Goal: Task Accomplishment & Management: Manage account settings

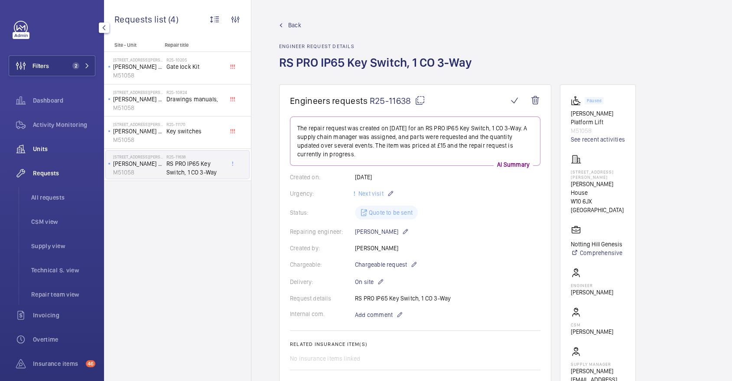
scroll to position [214, 0]
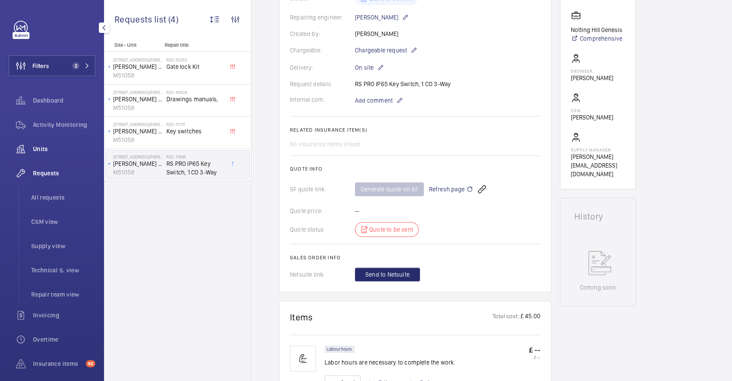
click at [68, 146] on span "Units" at bounding box center [64, 149] width 62 height 9
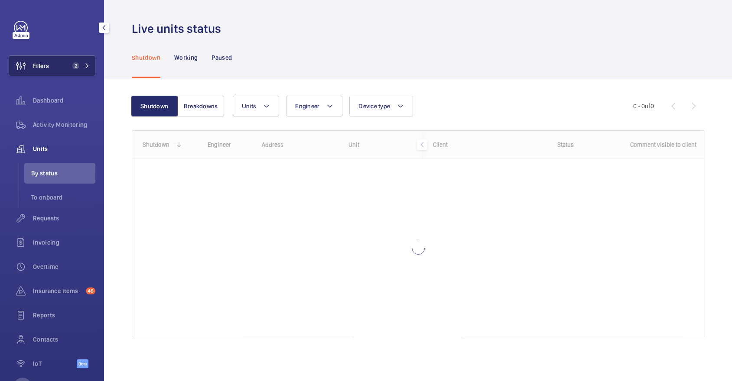
click at [69, 57] on button "Filters 2" at bounding box center [52, 65] width 87 height 21
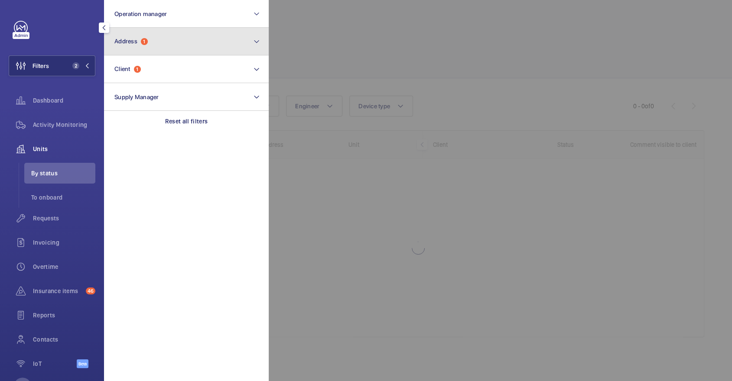
click at [155, 34] on button "Address 1" at bounding box center [186, 42] width 165 height 28
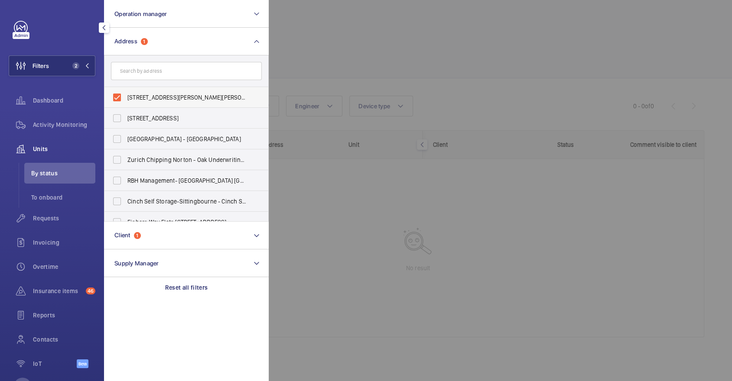
click at [152, 94] on span "45-47 Bassett Road - Roebuck House, LONDON W10 6JX" at bounding box center [186, 97] width 119 height 9
click at [126, 94] on input "45-47 Bassett Road - Roebuck House, LONDON W10 6JX" at bounding box center [116, 97] width 17 height 17
checkbox input "false"
click at [394, 76] on div at bounding box center [635, 190] width 732 height 381
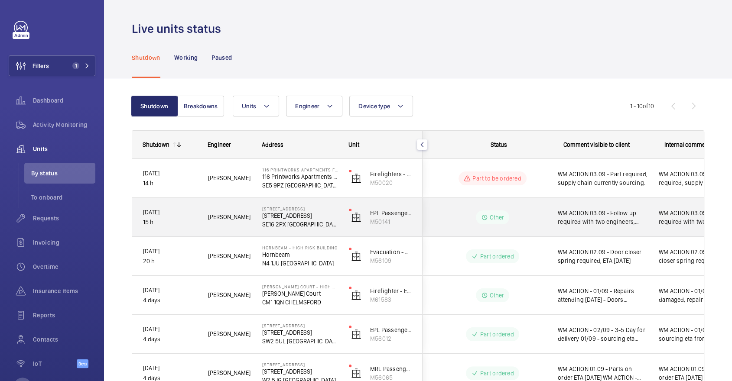
scroll to position [0, 76]
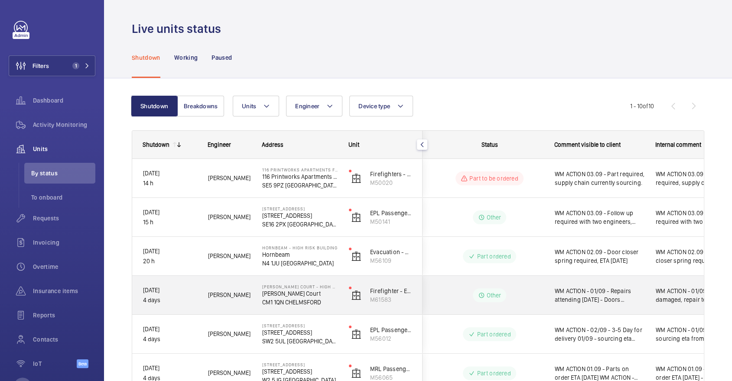
click at [648, 283] on div "WM ACTION - 01/09 - Doors damaged, repair team required chasing eta" at bounding box center [695, 295] width 100 height 37
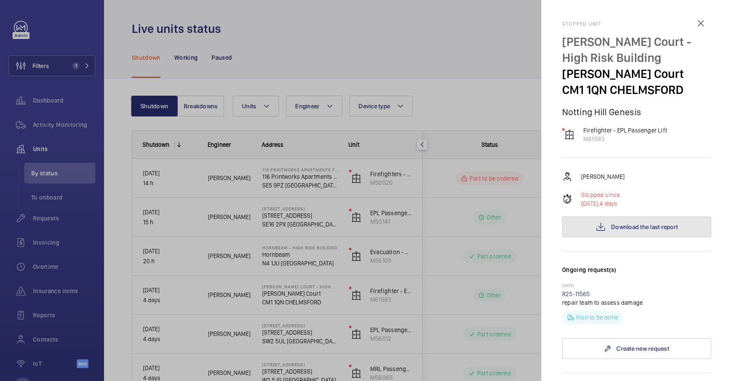
click at [645, 222] on button "Download the last report" at bounding box center [636, 227] width 149 height 21
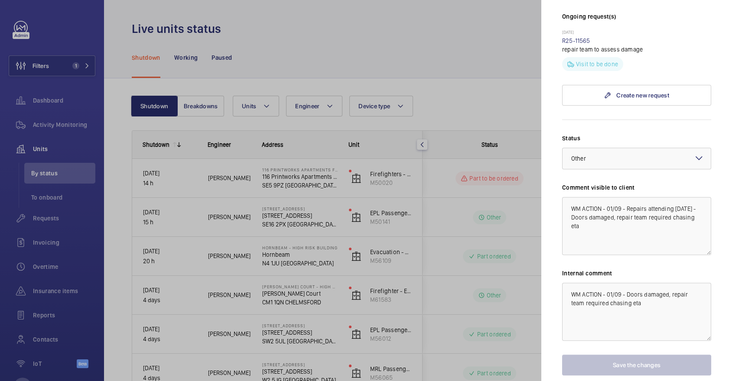
scroll to position [295, 0]
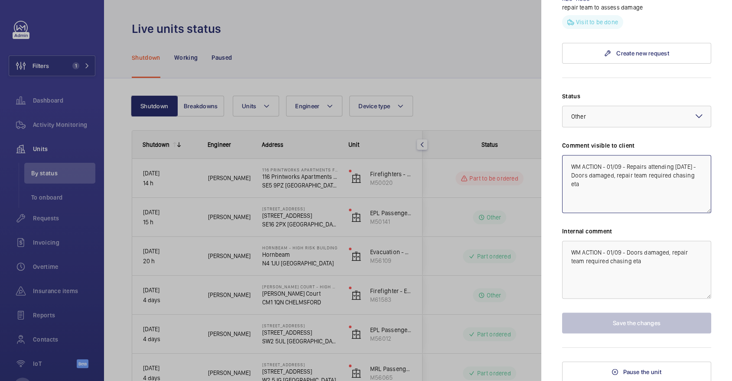
click at [607, 166] on textarea "WM ACTION - 01/09 - Repairs attending tomorrow 01/09 - Doors damaged, repair te…" at bounding box center [636, 184] width 149 height 58
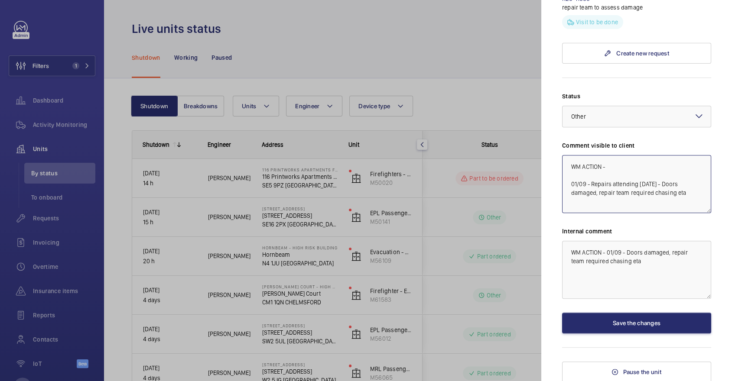
click at [642, 165] on textarea "WM ACTION - 01/09 - Repairs attending tomorrow 01/09 - Doors damaged, repair te…" at bounding box center [636, 184] width 149 height 58
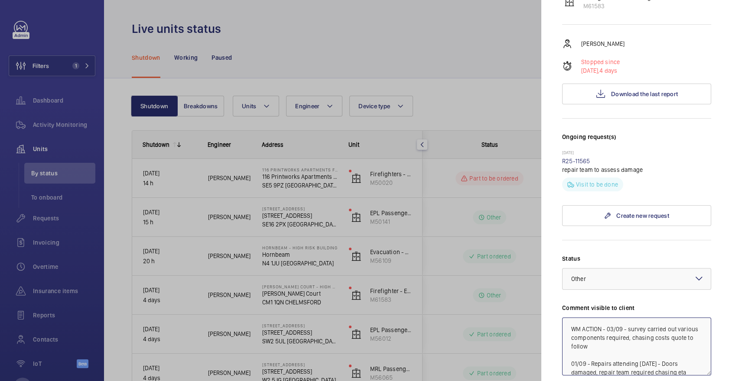
scroll to position [0, 0]
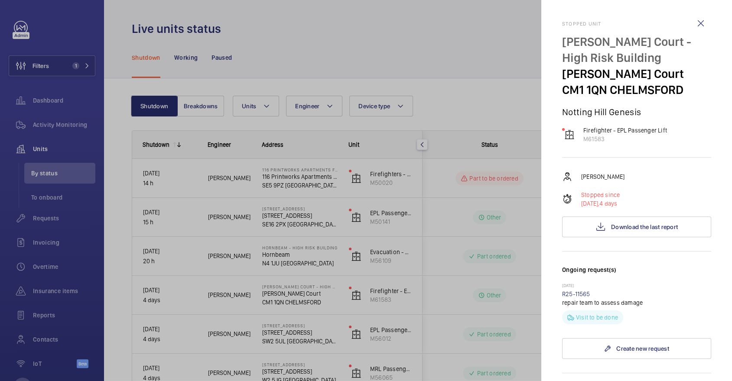
type textarea "WM ACTION - 03/09 - survey carried out various components required, chasing cos…"
drag, startPoint x: 563, startPoint y: 74, endPoint x: 606, endPoint y: 91, distance: 45.5
click at [606, 91] on div "Newcombe Court - High Risk Building Newcombe Court CM1 1QN CHELMSFORD" at bounding box center [636, 66] width 149 height 64
copy div "Newcombe Court CM1 1QN"
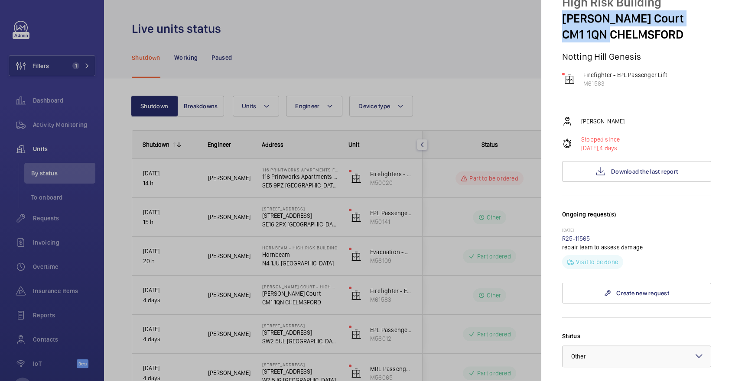
scroll to position [295, 0]
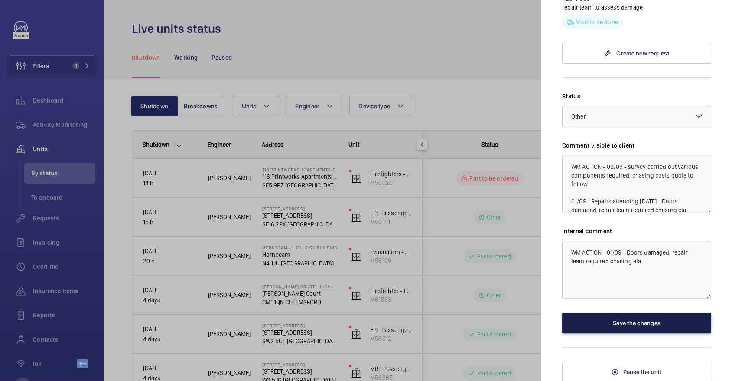
click at [631, 320] on button "Save the changes" at bounding box center [636, 323] width 149 height 21
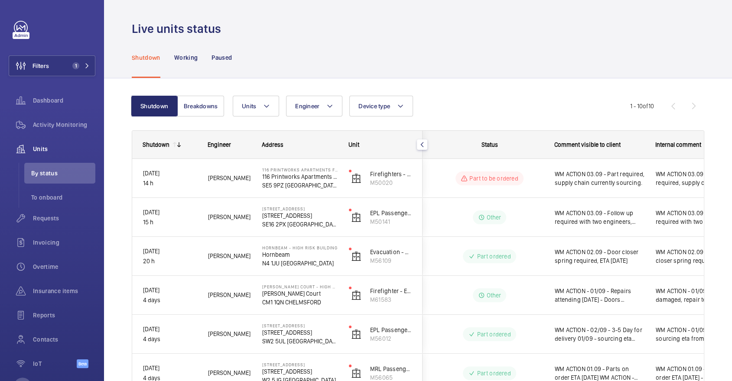
scroll to position [0, 0]
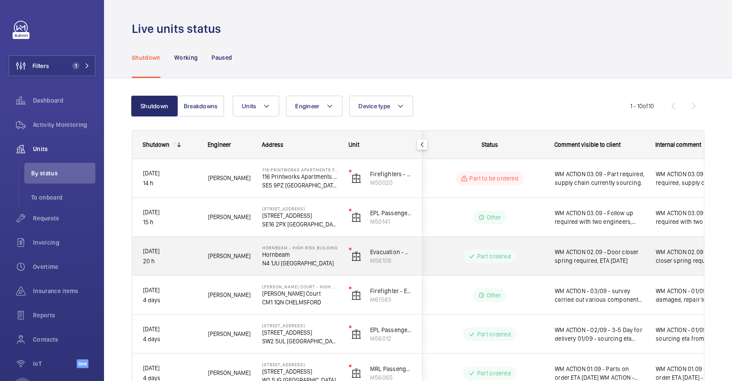
click at [599, 264] on span "WM ACTION 02.09 - Door closer spring required, ETA Thursday" at bounding box center [599, 256] width 90 height 17
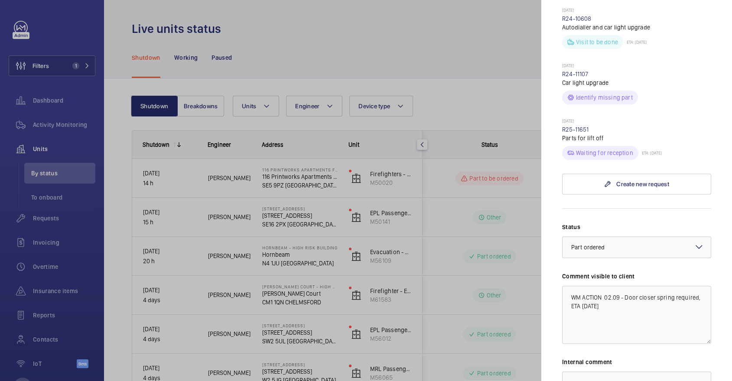
scroll to position [353, 0]
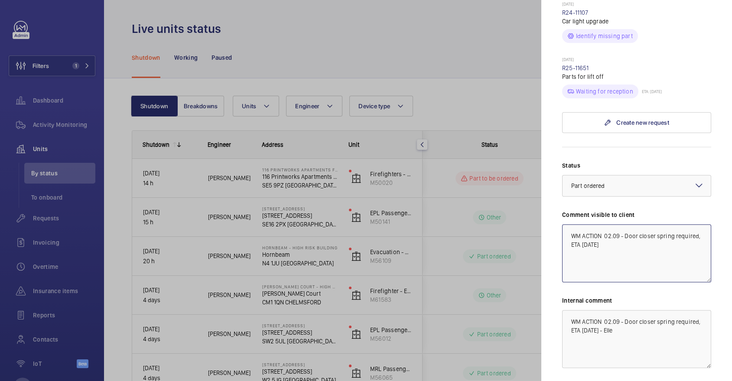
click at [604, 224] on textarea "WM ACTION 02.09 - Door closer spring required, ETA Thursday" at bounding box center [636, 253] width 149 height 58
click at [628, 224] on textarea "WM ACTION 02.09 - Door closer spring required, ETA Thursday" at bounding box center [636, 253] width 149 height 58
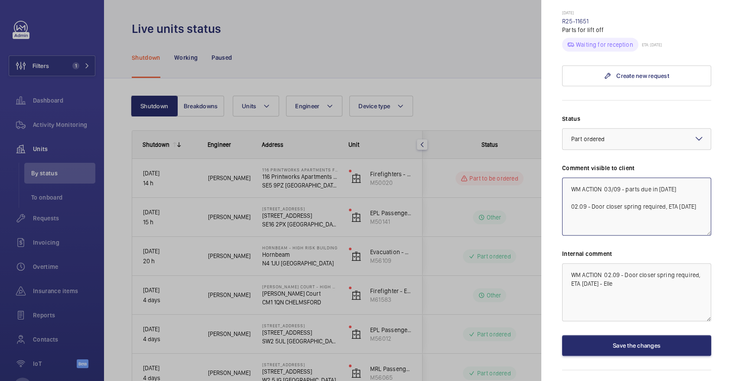
scroll to position [406, 0]
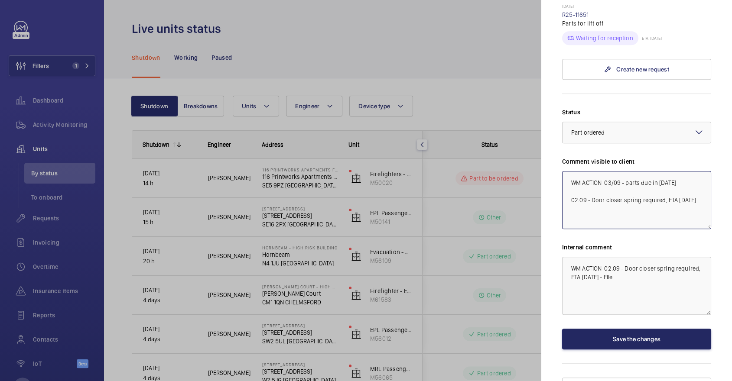
type textarea "WM ACTION 03/09 - parts due in [DATE] 02.09 - Door closer spring required, ETA …"
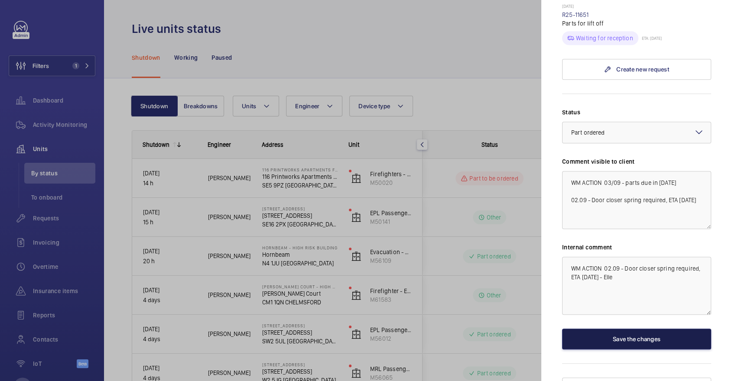
click at [630, 329] on button "Save the changes" at bounding box center [636, 339] width 149 height 21
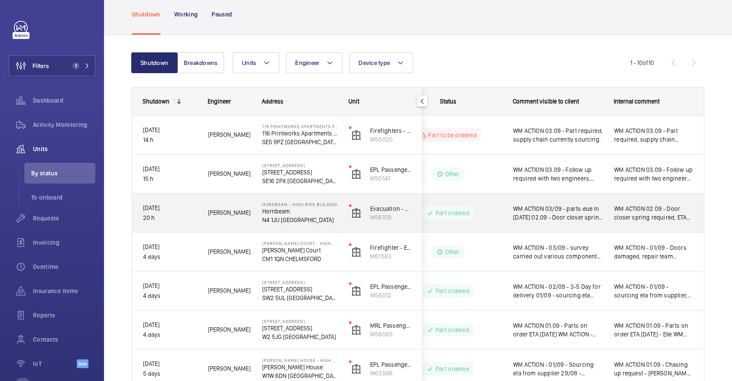
scroll to position [45, 0]
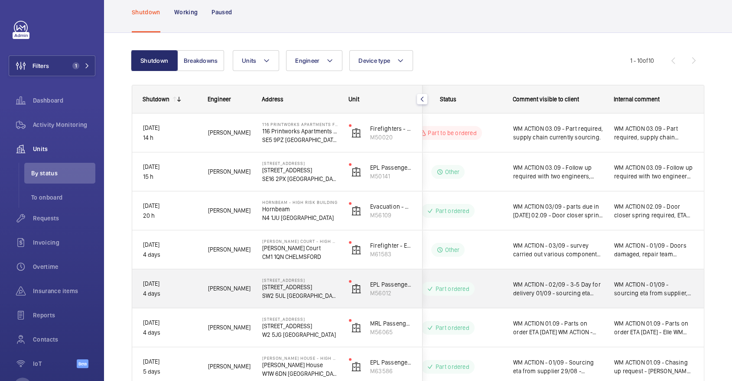
click at [624, 284] on span "WM ACTION - 01/09 - sourcing eta from supplier, misuse - quote to follow 29/08 …" at bounding box center [653, 288] width 79 height 17
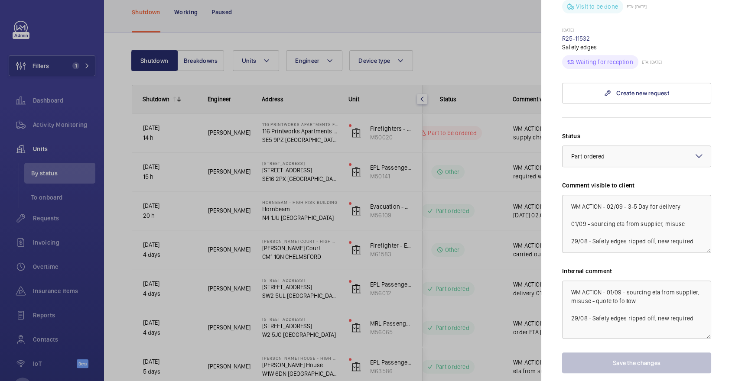
scroll to position [335, 0]
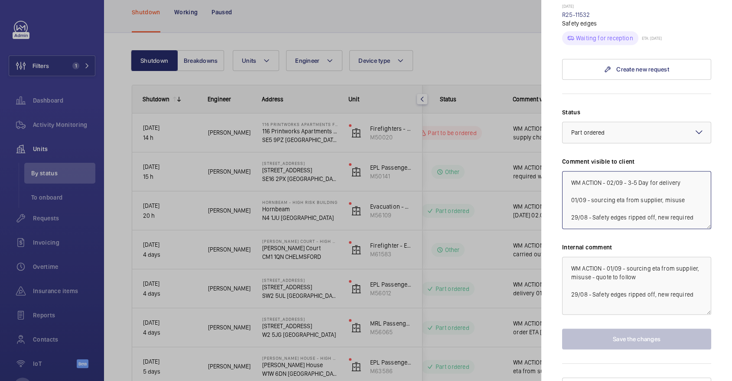
click at [608, 171] on textarea "WM ACTION - 02/09 - 3-5 Day for delivery 01/09 - sourcing eta from supplier, mi…" at bounding box center [636, 200] width 149 height 58
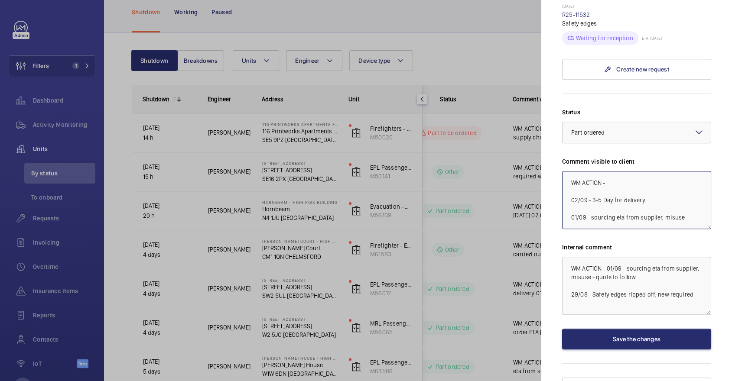
click at [621, 171] on textarea "WM ACTION - 02/09 - 3-5 Day for delivery 01/09 - sourcing eta from supplier, mi…" at bounding box center [636, 200] width 149 height 58
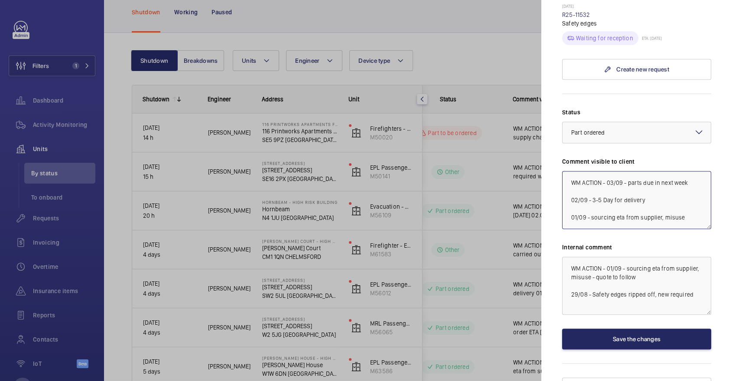
type textarea "WM ACTION - 03/09 - parts due in next week 02/09 - 3-5 Day for delivery 01/09 -…"
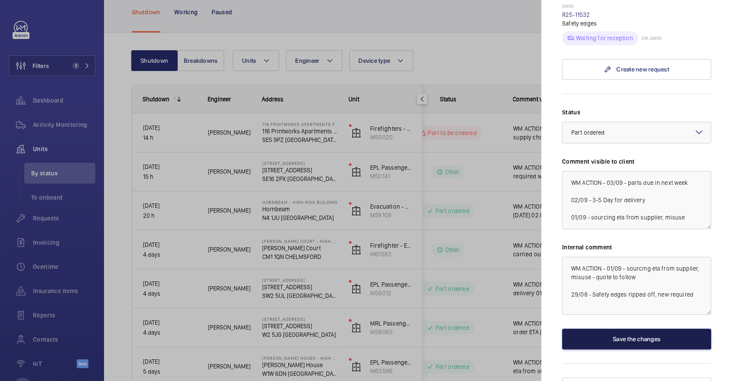
click at [645, 329] on button "Save the changes" at bounding box center [636, 339] width 149 height 21
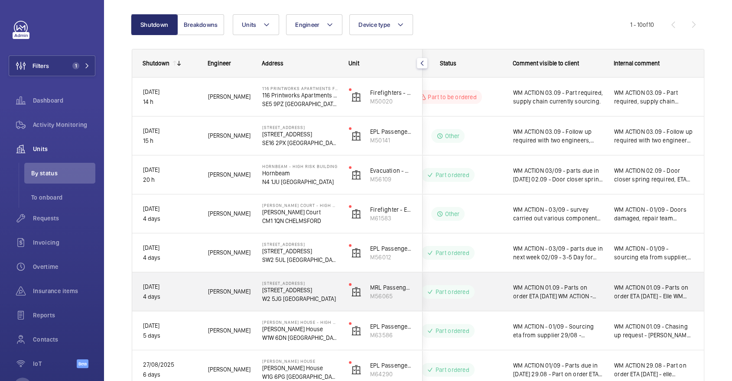
scroll to position [87, 0]
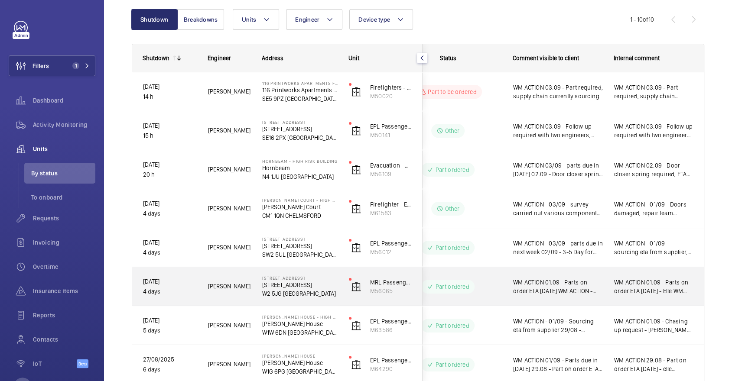
click at [627, 289] on span "WM ACTION 01.09 - Parts on order ETA [DATE] - Elle WM ACTION - 29/08 - New brak…" at bounding box center [653, 286] width 79 height 17
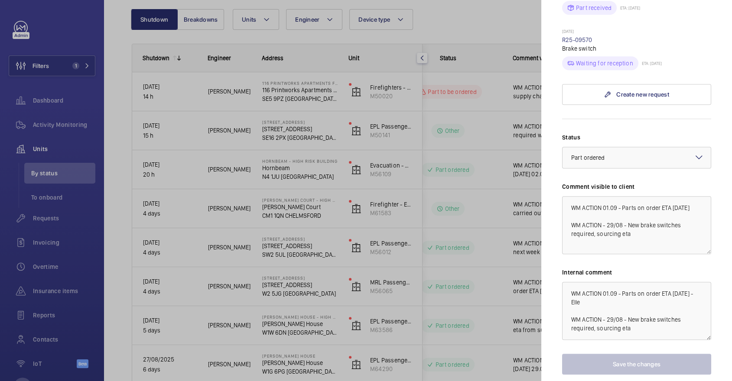
scroll to position [419, 0]
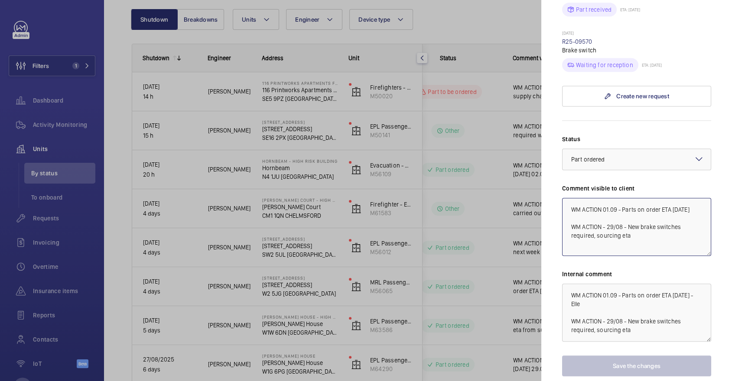
click at [603, 198] on textarea "WM ACTION 01.09 - Parts on order ETA Thursday WM ACTION - 29/08 - New brake swi…" at bounding box center [636, 227] width 149 height 58
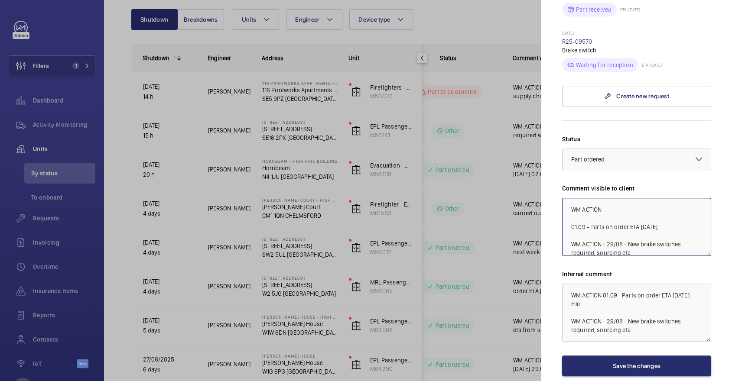
click at [625, 198] on textarea "WM ACTION 01.09 - Parts on order ETA Thursday WM ACTION - 29/08 - New brake swi…" at bounding box center [636, 227] width 149 height 58
type textarea "WM ACTION 03/09 - Parts due in [DATE] 01.09 - Parts on order ETA [DATE] WM ACTI…"
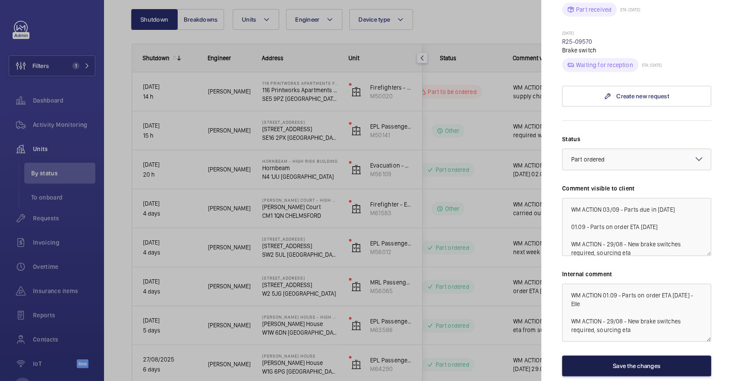
click at [640, 356] on button "Save the changes" at bounding box center [636, 366] width 149 height 21
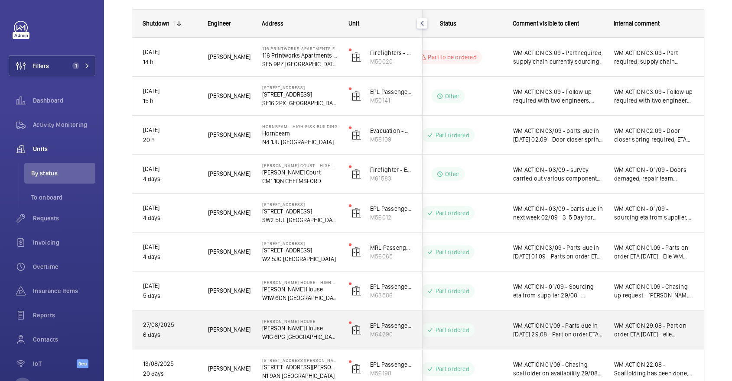
scroll to position [135, 0]
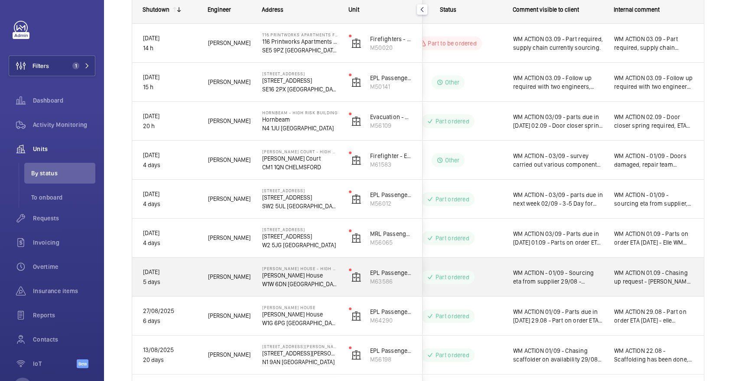
click at [579, 284] on span "WM ACTION - 01/09 - Sourcing eta from supplier 29/08 - Engineer re attending fo…" at bounding box center [558, 277] width 90 height 17
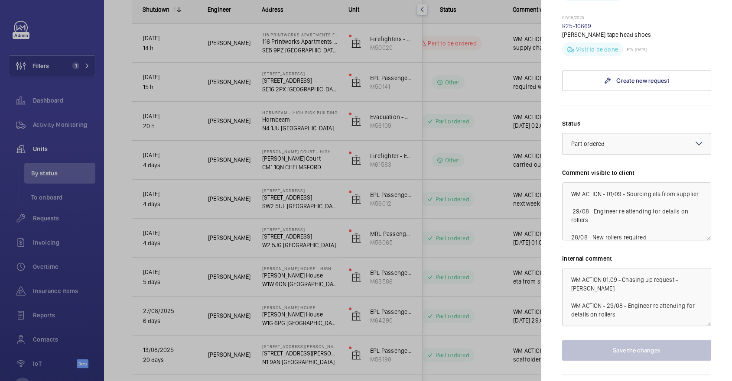
scroll to position [405, 0]
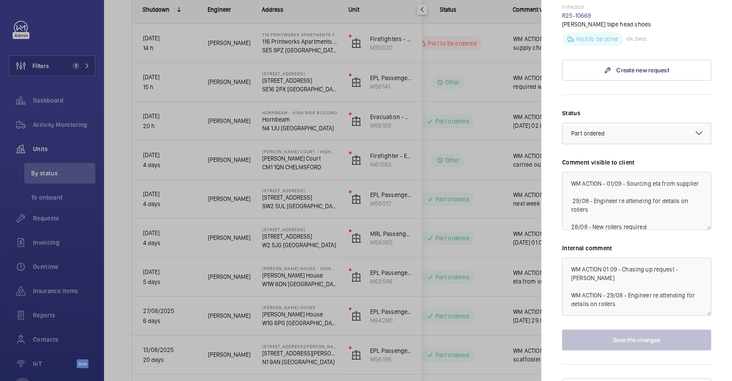
click at [493, 199] on div at bounding box center [366, 190] width 732 height 381
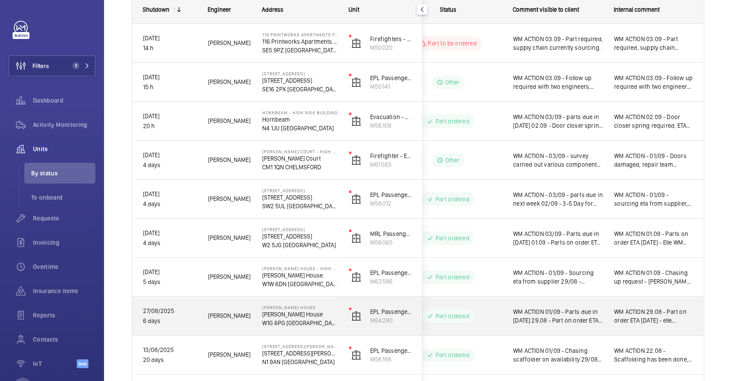
click at [575, 311] on span "WM ACTION 01/09 - Parts due in tomorrow 29.08 - Part on order ETA Tuesday. WM A…" at bounding box center [558, 316] width 90 height 17
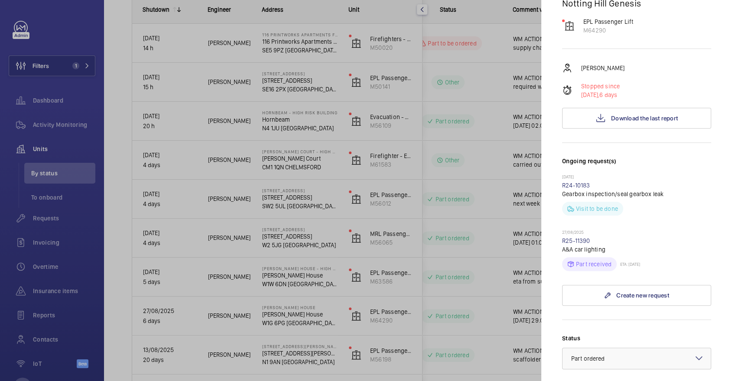
scroll to position [266, 0]
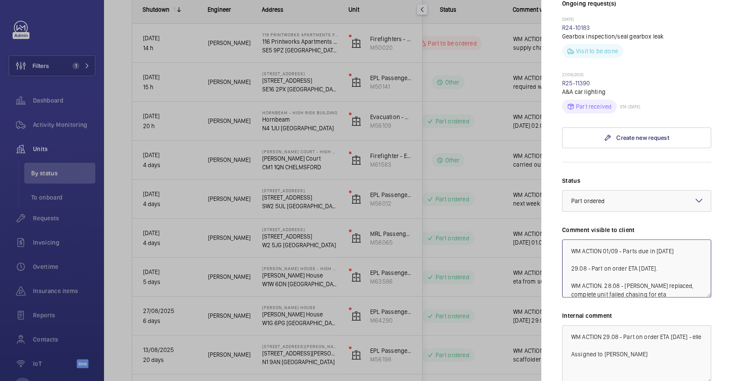
click at [604, 240] on textarea "WM ACTION 01/09 - Parts due in tomorrow 29.08 - Part on order ETA Tuesday. WM A…" at bounding box center [636, 269] width 149 height 58
click at [628, 240] on textarea "WM ACTION 01/09 - Parts due in tomorrow 29.08 - Part on order ETA Tuesday. WM A…" at bounding box center [636, 269] width 149 height 58
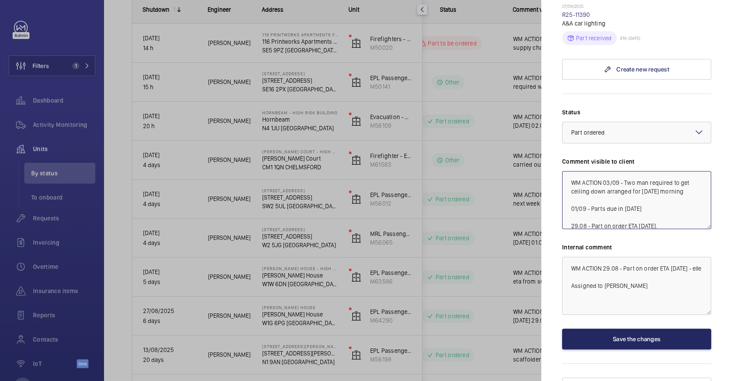
type textarea "WM ACTION 03/09 - Two man required to get ceiling down arranged for [DATE] morn…"
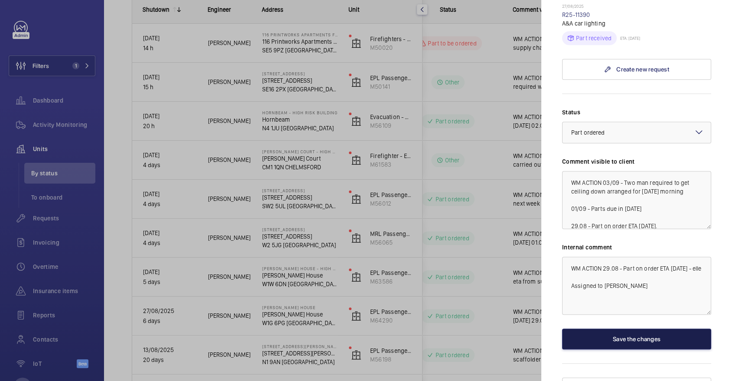
click at [617, 330] on button "Save the changes" at bounding box center [636, 339] width 149 height 21
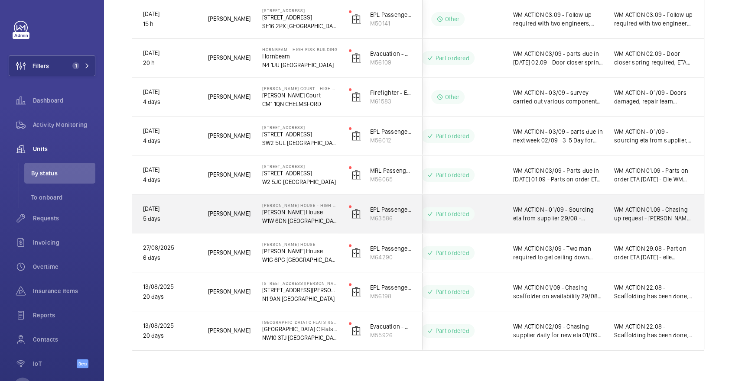
scroll to position [202, 0]
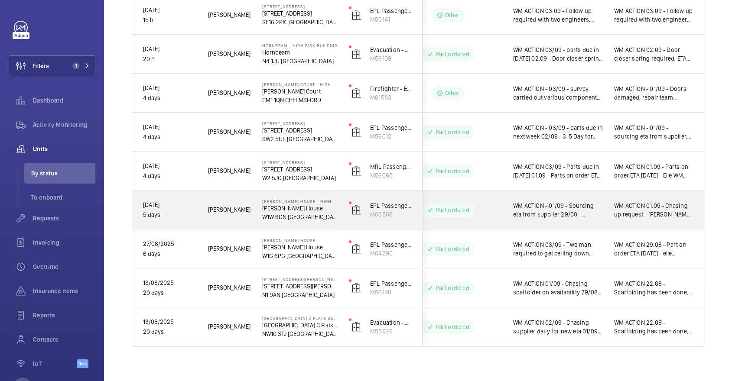
click at [532, 210] on span "WM ACTION - 01/09 - Sourcing eta from supplier 29/08 - Engineer re attending fo…" at bounding box center [558, 209] width 90 height 17
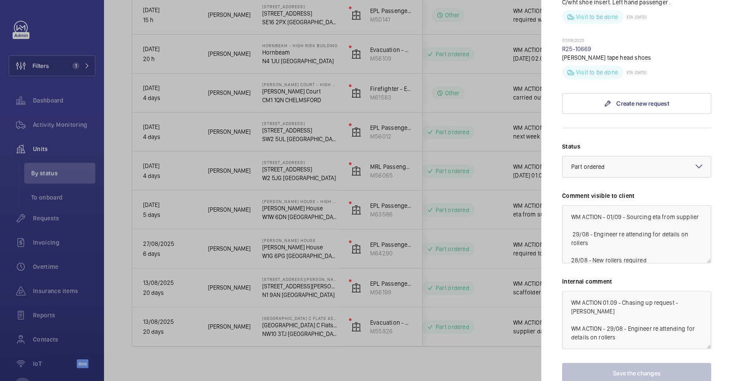
scroll to position [370, 0]
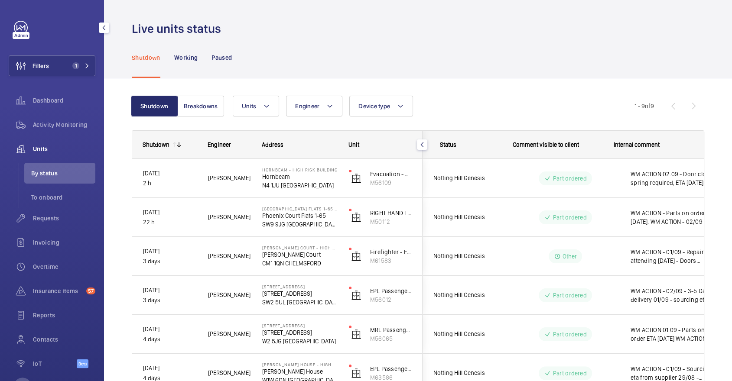
scroll to position [0, 117]
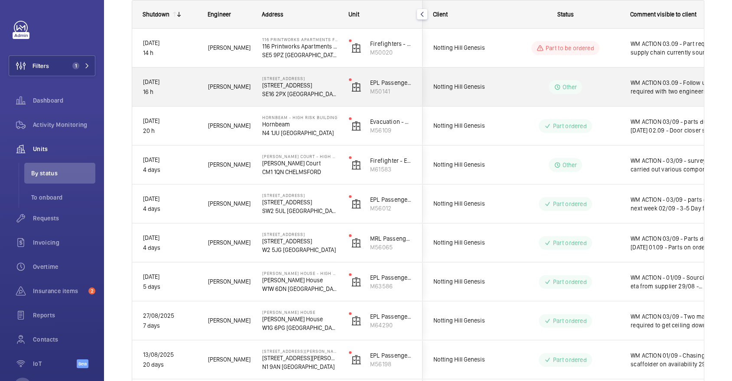
scroll to position [209, 0]
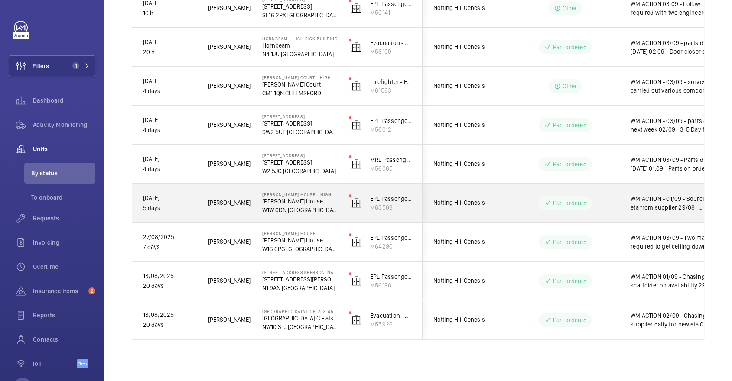
click at [540, 208] on wm-front-pills "Part ordered" at bounding box center [564, 203] width 53 height 14
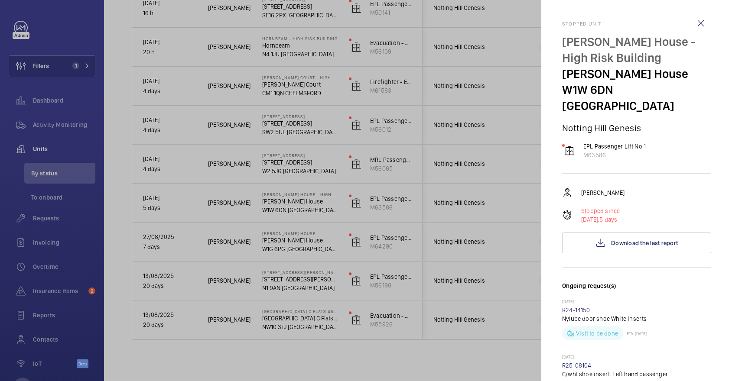
scroll to position [271, 0]
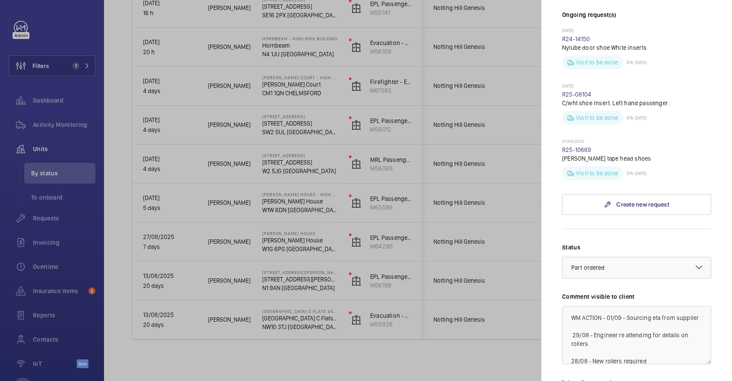
click at [404, 155] on div at bounding box center [366, 190] width 732 height 381
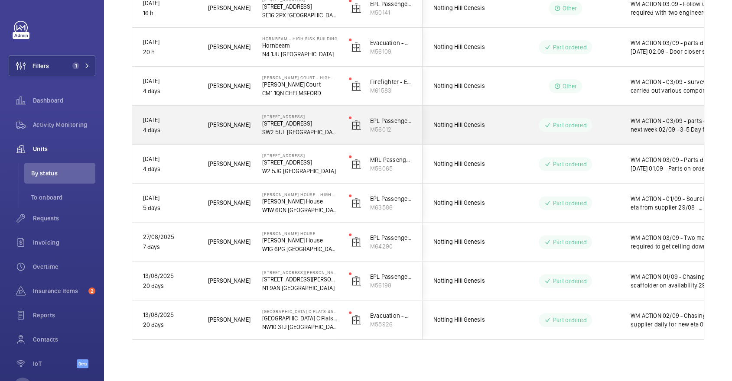
scroll to position [0, 0]
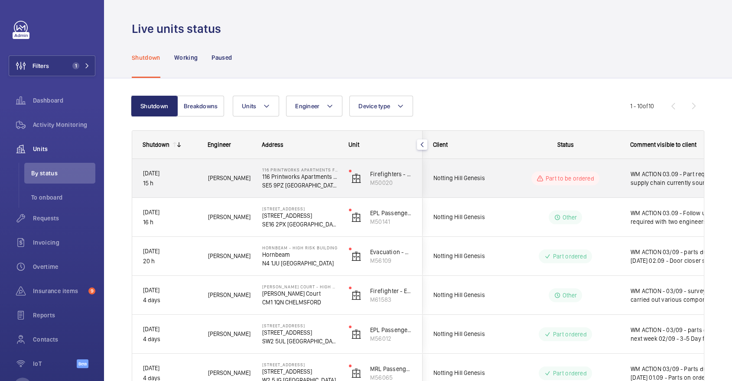
click at [637, 163] on div "WM ACTION 03.09 - Part required, supply chain currently sourcing." at bounding box center [670, 178] width 100 height 37
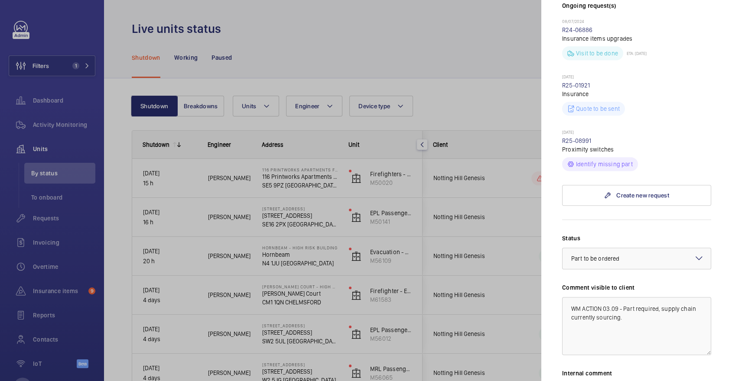
scroll to position [320, 0]
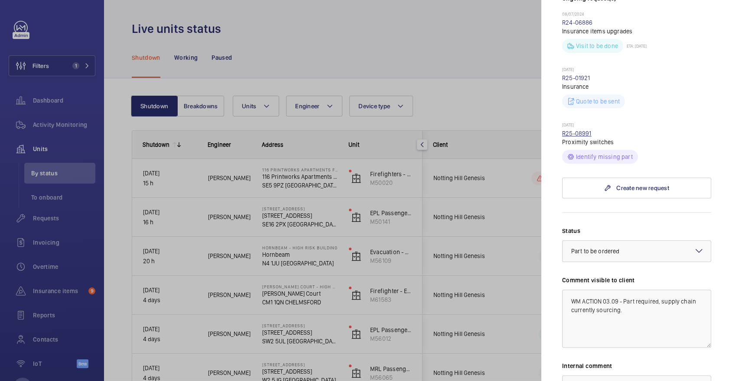
click at [569, 130] on link "R25-08991" at bounding box center [576, 133] width 29 height 7
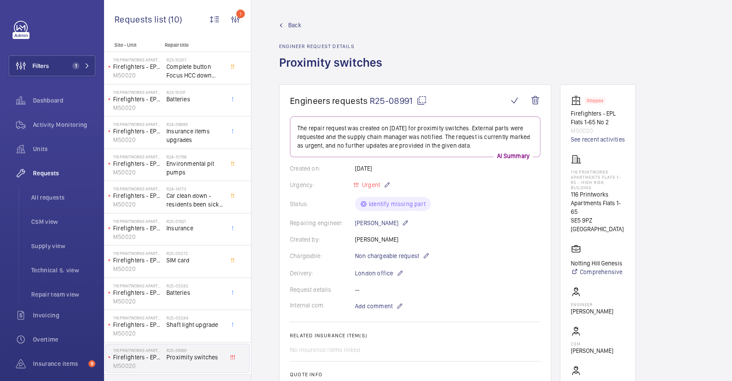
click at [423, 104] on mat-icon at bounding box center [421, 100] width 10 height 10
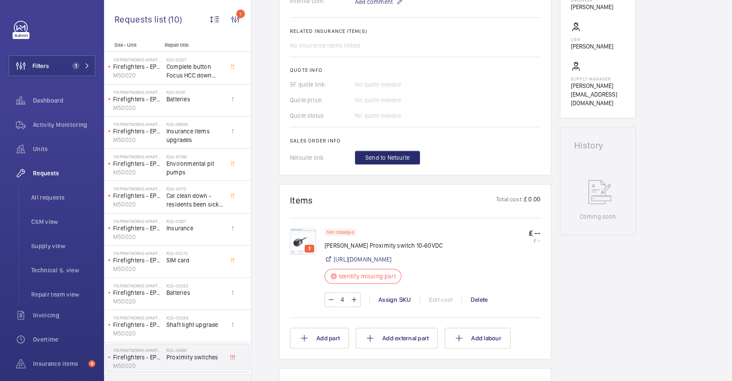
scroll to position [272, 0]
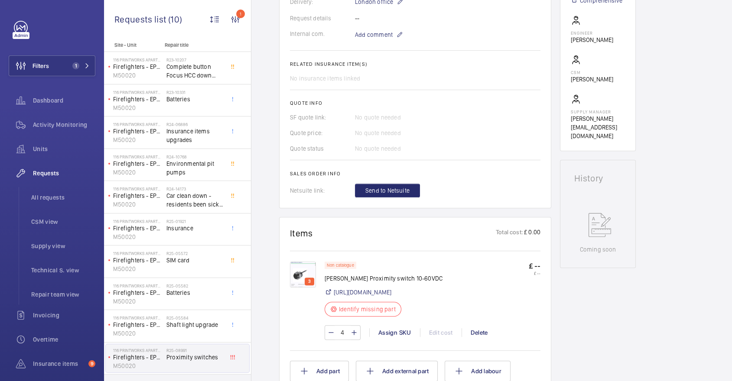
click at [301, 267] on img at bounding box center [303, 275] width 26 height 26
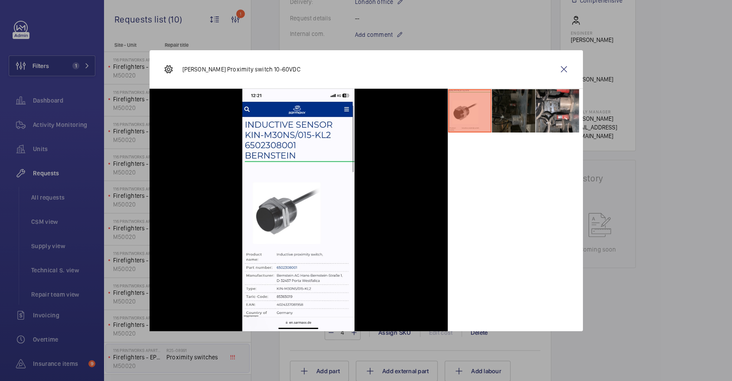
click at [510, 116] on li at bounding box center [513, 110] width 43 height 43
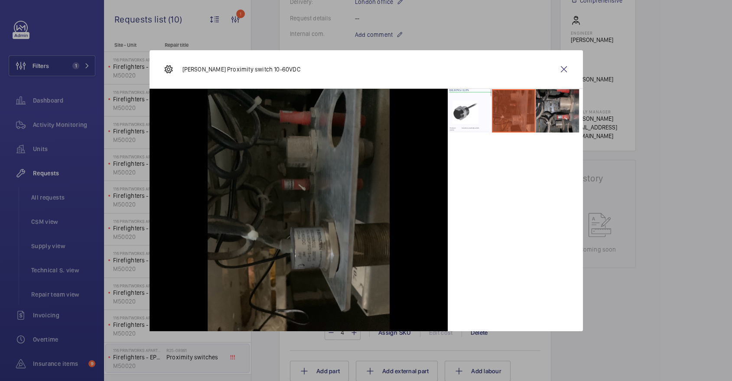
click at [561, 117] on li at bounding box center [556, 110] width 43 height 43
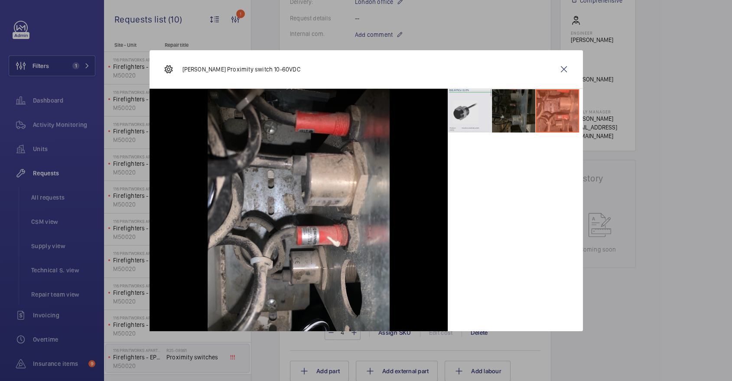
click at [480, 108] on li at bounding box center [469, 110] width 43 height 43
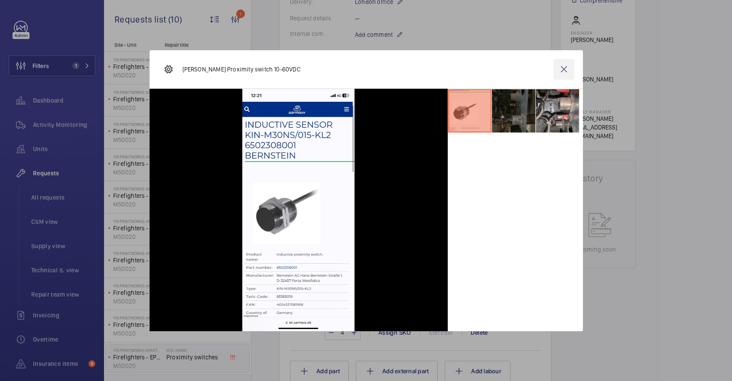
click at [570, 63] on wm-front-icon-button at bounding box center [563, 69] width 21 height 21
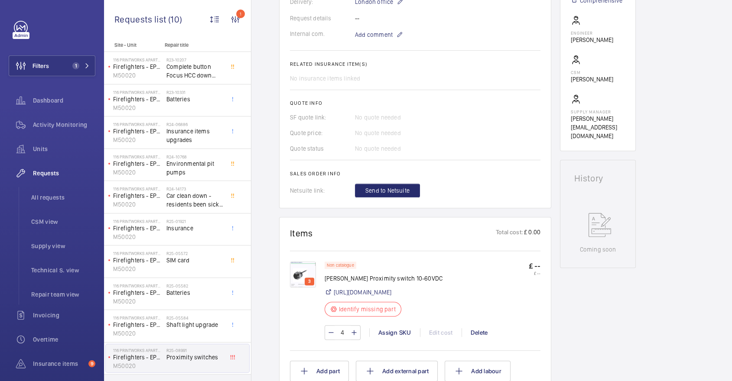
click at [302, 264] on img at bounding box center [303, 275] width 26 height 26
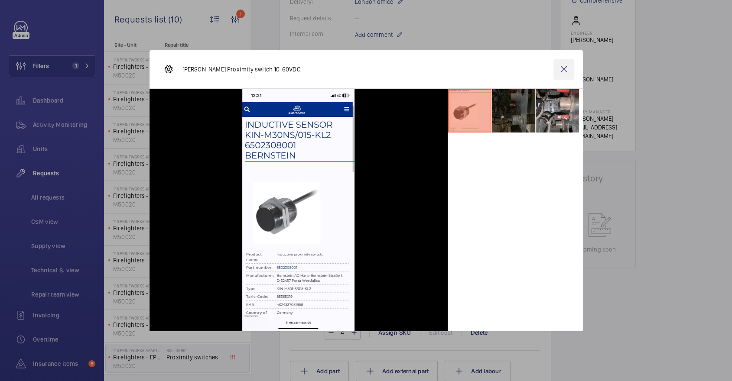
click at [565, 73] on wm-front-icon-button at bounding box center [563, 69] width 21 height 21
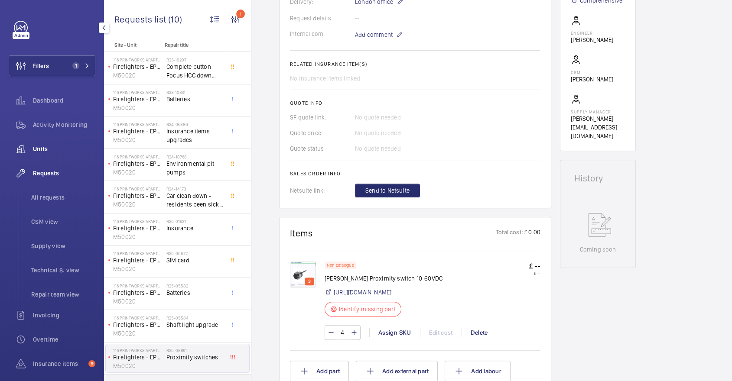
click at [29, 157] on wm-front-icon-button at bounding box center [21, 149] width 24 height 21
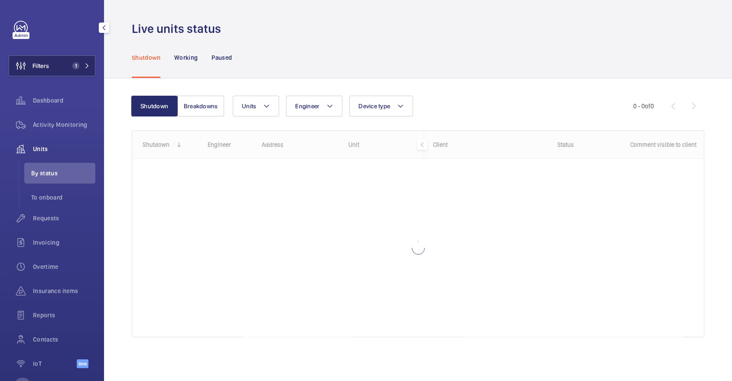
click at [81, 73] on button "Filters 1" at bounding box center [52, 65] width 87 height 21
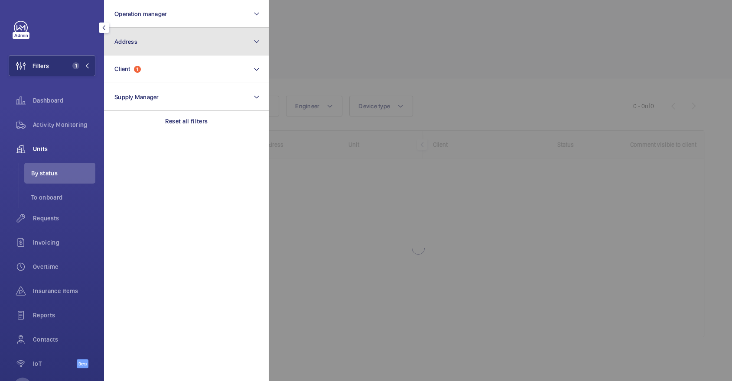
click at [170, 32] on button "Address" at bounding box center [186, 42] width 165 height 28
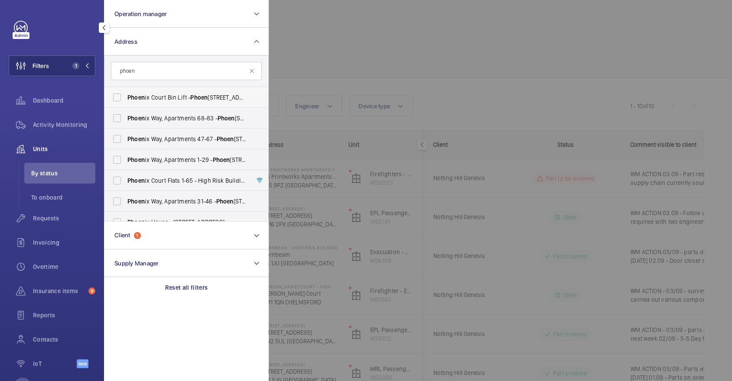
type input "phoen"
click at [189, 97] on span "Phoen ix Court Bin Lift - Phoen ix Court Bin Lift, LONDON SW9 9JG" at bounding box center [186, 97] width 119 height 9
click at [126, 97] on input "Phoen ix Court Bin Lift - Phoen ix Court Bin Lift, LONDON SW9 9JG" at bounding box center [116, 97] width 17 height 17
checkbox input "true"
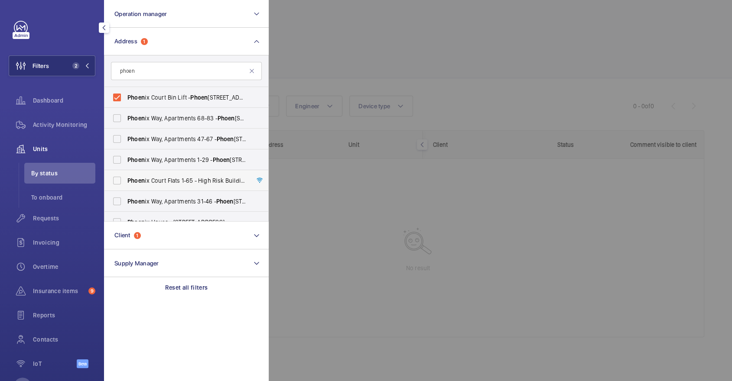
click at [179, 183] on span "Phoen ix Court Flats 1-65 - High Risk Building - Phoen ix Court Flats 1-65, LON…" at bounding box center [186, 180] width 119 height 9
click at [126, 183] on input "Phoen ix Court Flats 1-65 - High Risk Building - Phoen ix Court Flats 1-65, LON…" at bounding box center [116, 180] width 17 height 17
checkbox input "true"
click at [58, 217] on span "Requests" at bounding box center [64, 218] width 62 height 9
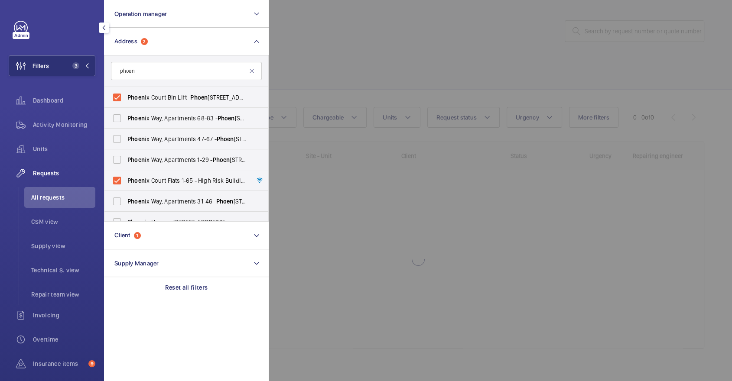
click at [516, 64] on div at bounding box center [635, 190] width 732 height 381
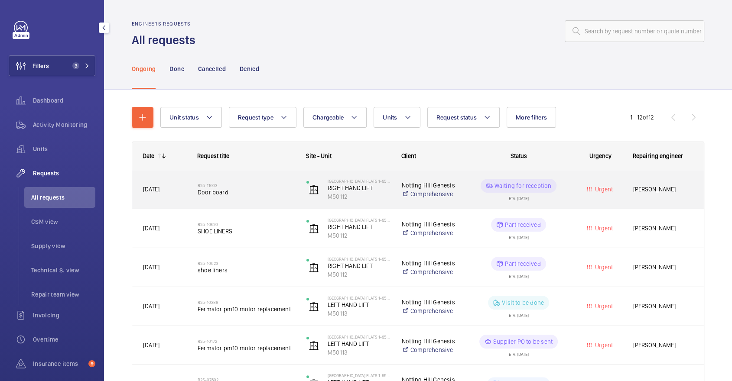
click at [243, 196] on div "R25-11603 Door board" at bounding box center [246, 189] width 97 height 25
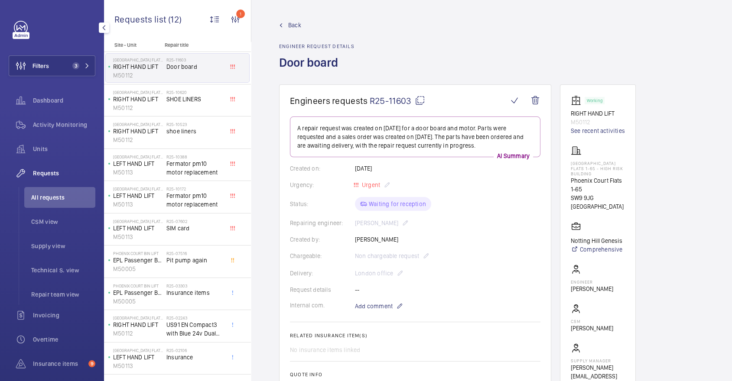
click at [416, 97] on mat-icon at bounding box center [420, 100] width 10 height 10
click at [415, 106] on span "R25-11603" at bounding box center [397, 100] width 55 height 11
click at [67, 145] on span "Units" at bounding box center [64, 149] width 62 height 9
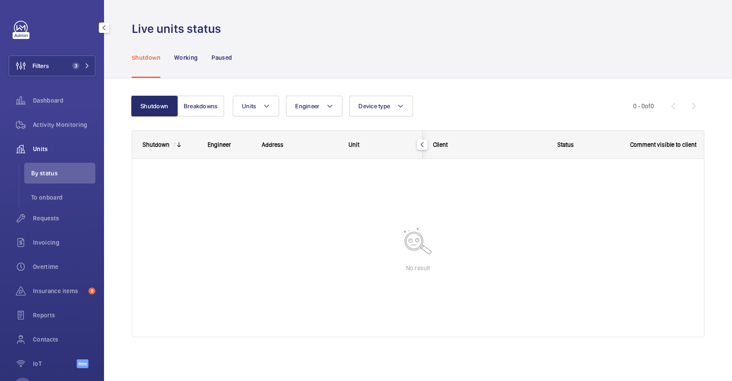
click at [64, 52] on div "Filters 3 Dashboard Activity Monitoring Units By status To onboard Requests Inv…" at bounding box center [52, 199] width 87 height 357
click at [72, 58] on button "Filters 3" at bounding box center [52, 65] width 87 height 21
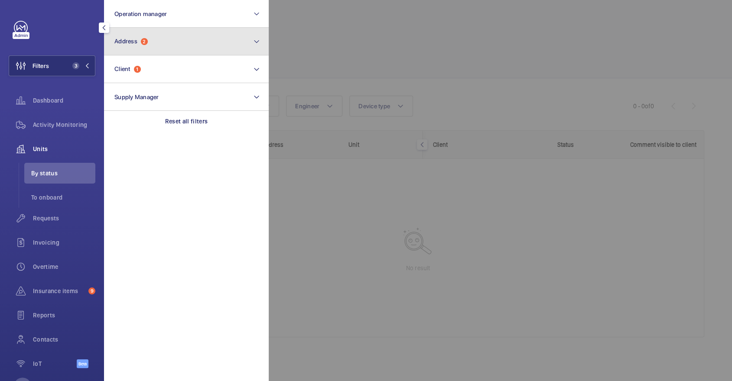
click at [151, 48] on button "Address 2" at bounding box center [186, 42] width 165 height 28
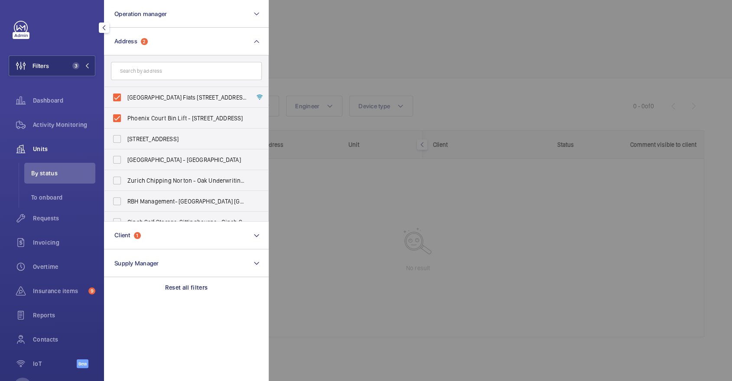
click at [150, 90] on label "Phoenix Court Flats 1-65 - High Risk Building - Phoenix Court Flats 1-65, LONDO…" at bounding box center [179, 97] width 151 height 21
click at [126, 90] on input "Phoenix Court Flats 1-65 - High Risk Building - Phoenix Court Flats 1-65, LONDO…" at bounding box center [116, 97] width 17 height 17
checkbox input "false"
click at [159, 120] on span "Phoenix Court Bin Lift - Phoenix Court Bin Lift, LONDON SW9 9JG" at bounding box center [186, 118] width 119 height 9
click at [126, 120] on input "Phoenix Court Bin Lift - Phoenix Court Bin Lift, LONDON SW9 9JG" at bounding box center [116, 118] width 17 height 17
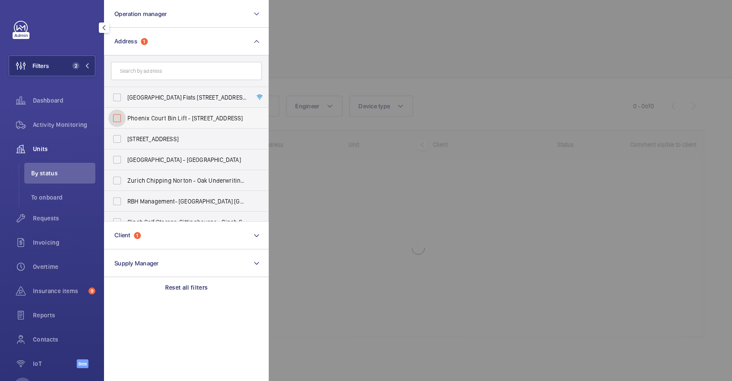
checkbox input "false"
click at [426, 51] on div at bounding box center [635, 190] width 732 height 381
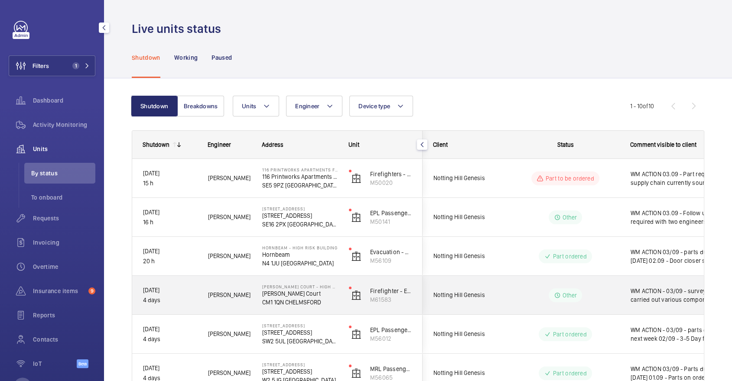
scroll to position [209, 0]
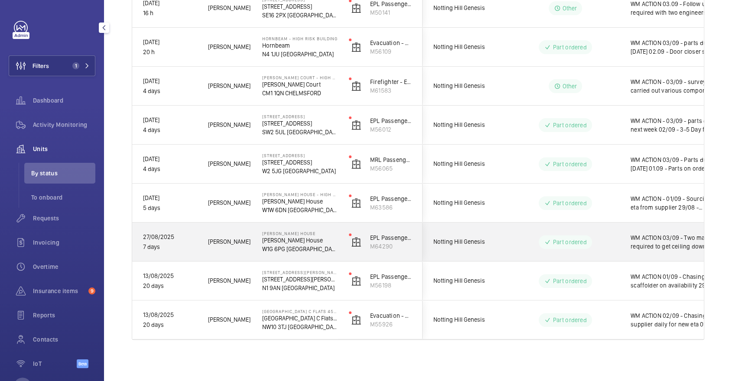
click at [541, 240] on div "Part ordered" at bounding box center [564, 242] width 53 height 14
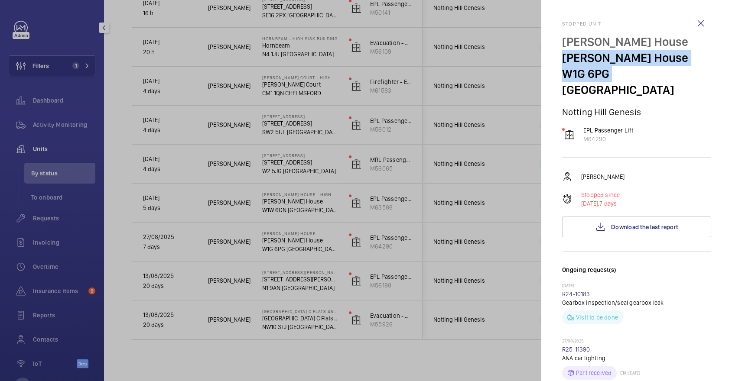
drag, startPoint x: 561, startPoint y: 57, endPoint x: 610, endPoint y: 75, distance: 52.0
click at [610, 75] on mat-sidenav "Stopped unit Elizabeth House Elizabeth House W1G 6PG LONDON Notting Hill Genesi…" at bounding box center [636, 190] width 191 height 381
copy div "Elizabeth House W1G 6PG"
click at [440, 128] on div at bounding box center [366, 190] width 732 height 381
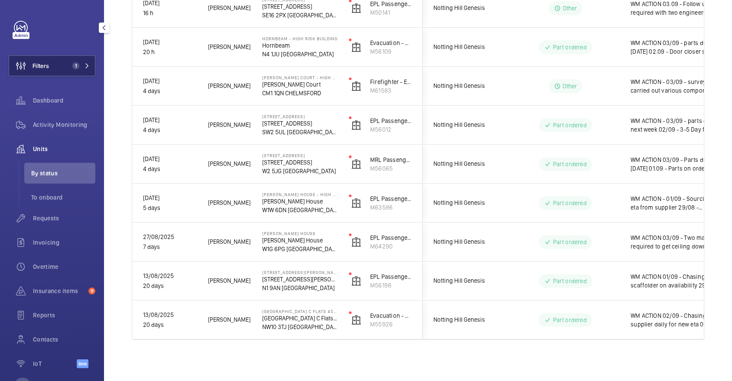
click at [66, 60] on button "Filters 1" at bounding box center [52, 65] width 87 height 21
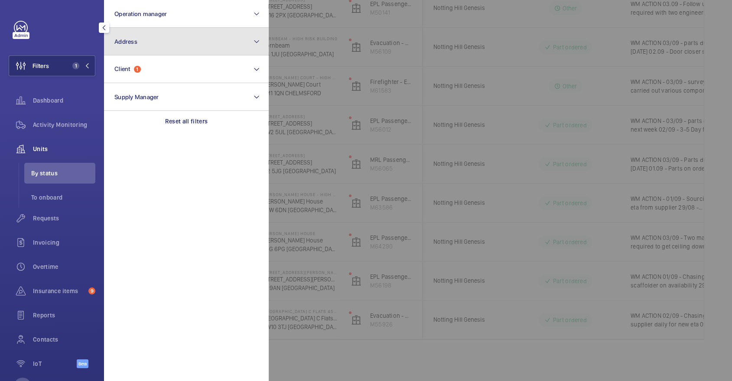
click at [155, 39] on button "Address" at bounding box center [186, 42] width 165 height 28
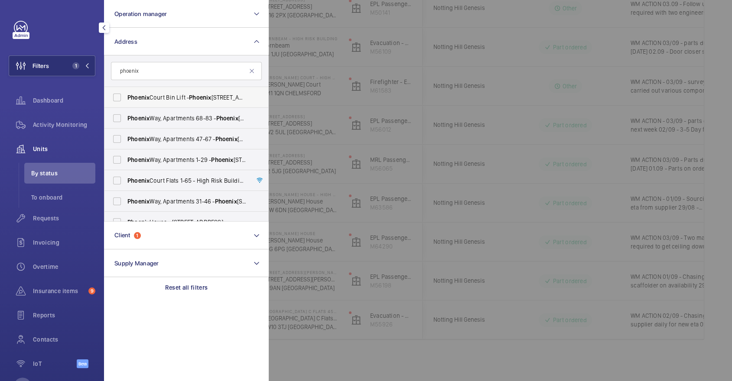
type input "phoenix"
click at [163, 91] on label "Phoenix Court Bin Lift - Phoenix Court Bin Lift, LONDON SW9 9JG" at bounding box center [179, 97] width 151 height 21
click at [126, 91] on input "Phoenix Court Bin Lift - Phoenix Court Bin Lift, LONDON SW9 9JG" at bounding box center [116, 97] width 17 height 17
checkbox input "true"
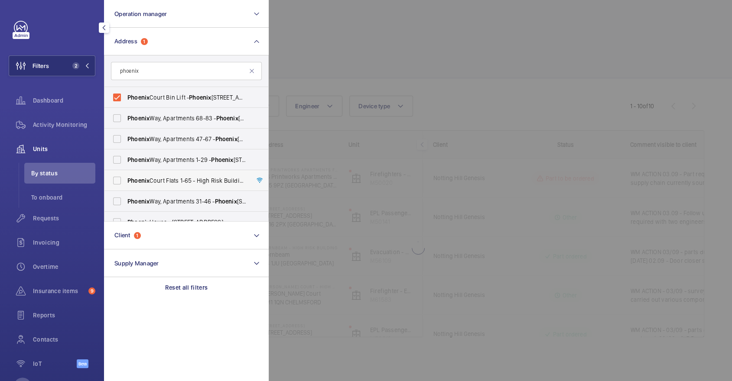
click at [172, 182] on span "Phoenix Court Flats 1-65 - High Risk Building - Phoenix Court Flats 1-65, LONDO…" at bounding box center [186, 180] width 119 height 9
click at [126, 182] on input "Phoenix Court Flats 1-65 - High Risk Building - Phoenix Court Flats 1-65, LONDO…" at bounding box center [116, 180] width 17 height 17
checkbox input "true"
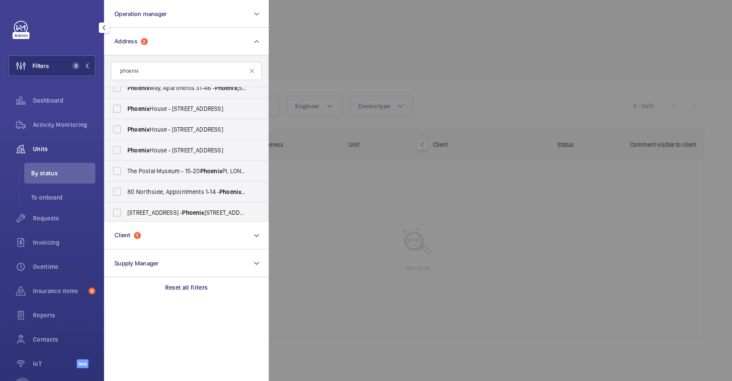
scroll to position [115, 0]
click at [367, 38] on div at bounding box center [635, 190] width 732 height 381
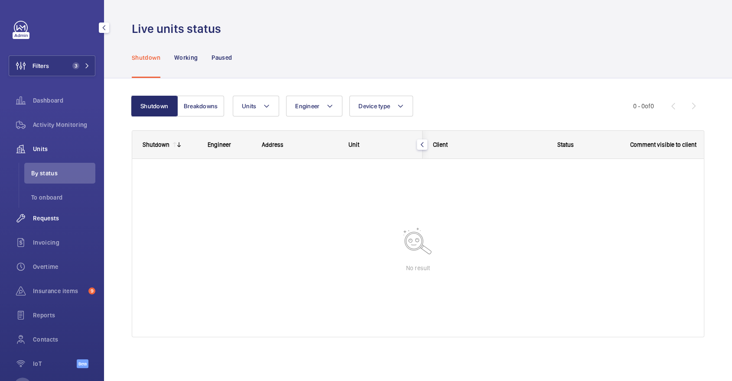
click at [65, 220] on span "Requests" at bounding box center [64, 218] width 62 height 9
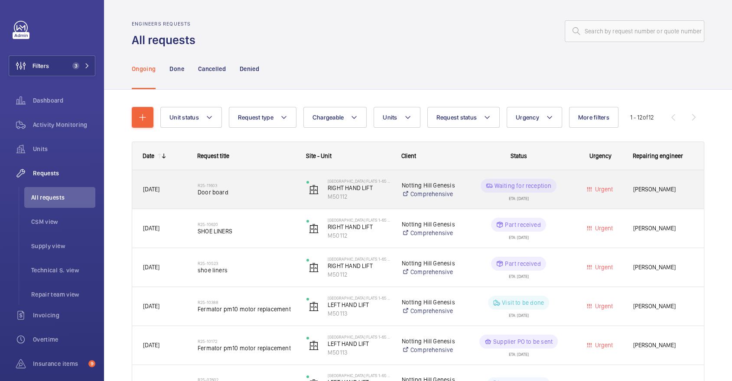
click at [263, 182] on div "R25-11603 Door board" at bounding box center [246, 189] width 97 height 25
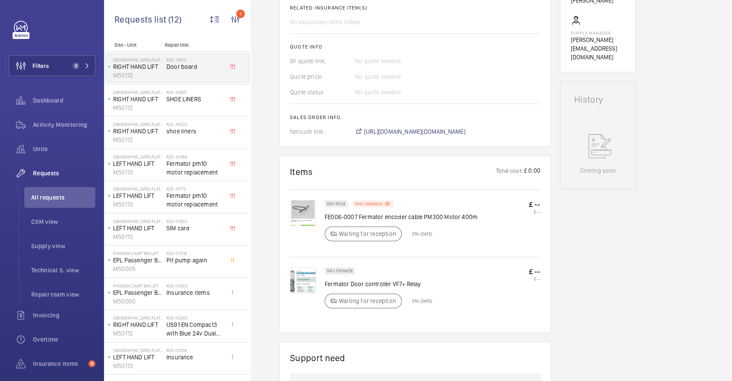
scroll to position [328, 0]
click at [58, 154] on div "Units" at bounding box center [52, 149] width 87 height 21
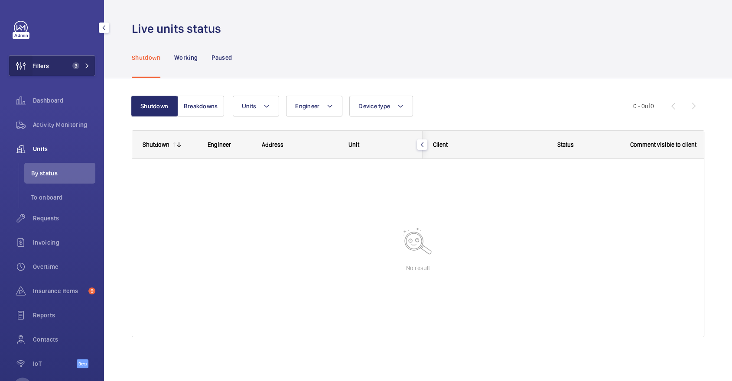
click at [27, 71] on wm-front-icon-button at bounding box center [20, 65] width 23 height 21
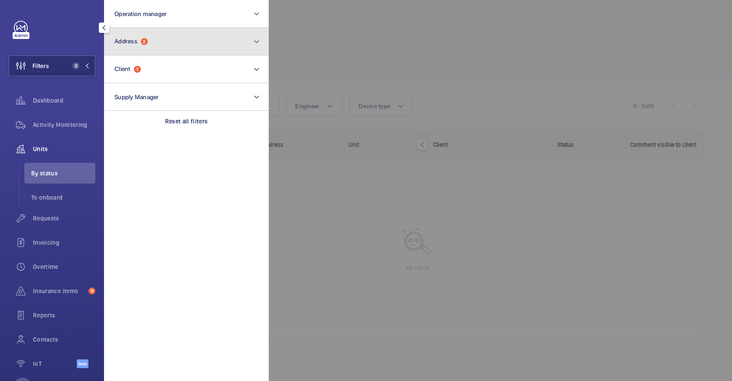
click at [196, 52] on button "Address 2" at bounding box center [186, 42] width 165 height 28
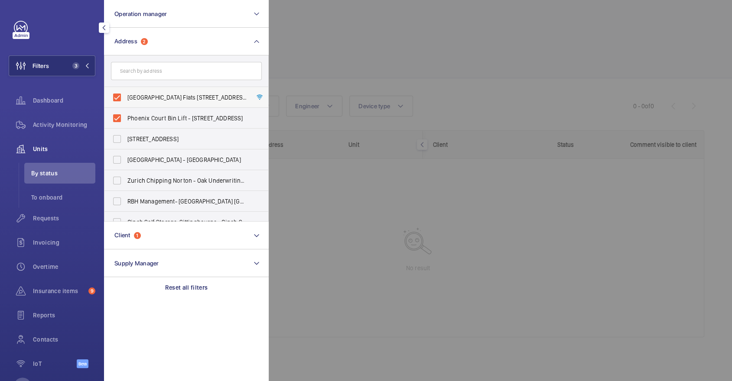
click at [173, 89] on label "Phoenix Court Flats 1-65 - High Risk Building - Phoenix Court Flats 1-65, LONDO…" at bounding box center [179, 97] width 151 height 21
click at [126, 89] on input "Phoenix Court Flats 1-65 - High Risk Building - Phoenix Court Flats 1-65, LONDO…" at bounding box center [116, 97] width 17 height 17
checkbox input "false"
click at [178, 120] on span "Phoenix Court Bin Lift - Phoenix Court Bin Lift, LONDON SW9 9JG" at bounding box center [186, 118] width 119 height 9
click at [126, 120] on input "Phoenix Court Bin Lift - Phoenix Court Bin Lift, LONDON SW9 9JG" at bounding box center [116, 118] width 17 height 17
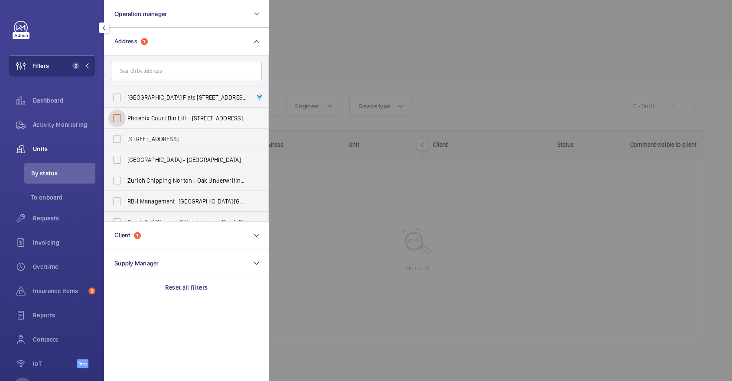
checkbox input "false"
click at [412, 58] on div at bounding box center [635, 190] width 732 height 381
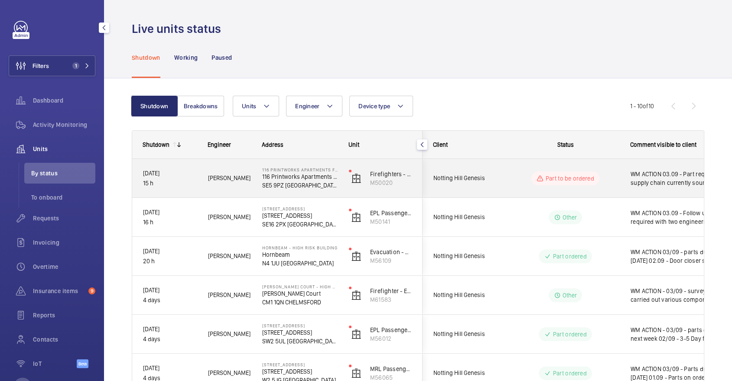
click at [655, 174] on span "WM ACTION 03.09 - Part required, supply chain currently sourcing." at bounding box center [675, 178] width 90 height 17
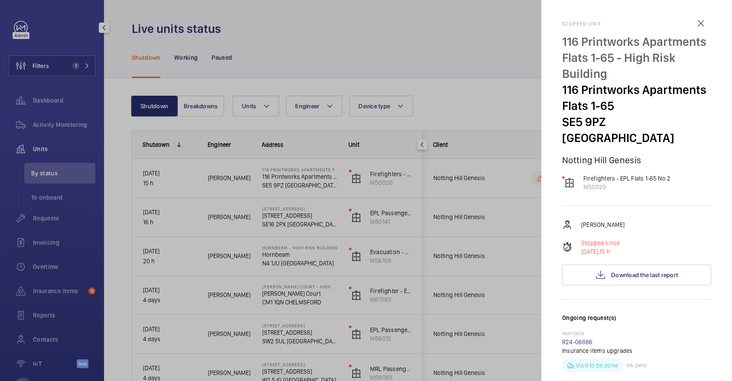
click at [462, 73] on div at bounding box center [366, 190] width 732 height 381
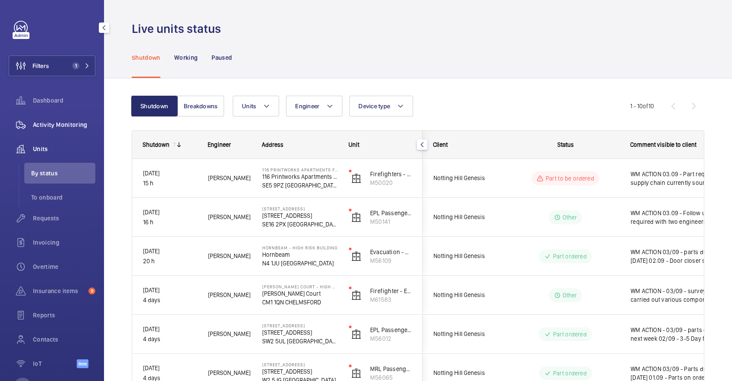
click at [79, 125] on span "Activity Monitoring" at bounding box center [64, 124] width 62 height 9
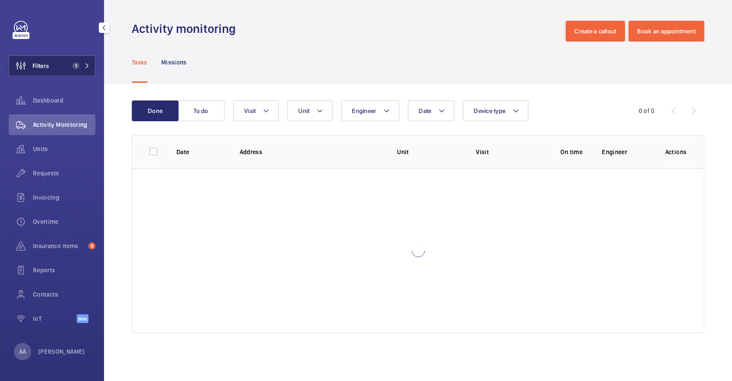
click at [62, 58] on button "Filters 1" at bounding box center [52, 65] width 87 height 21
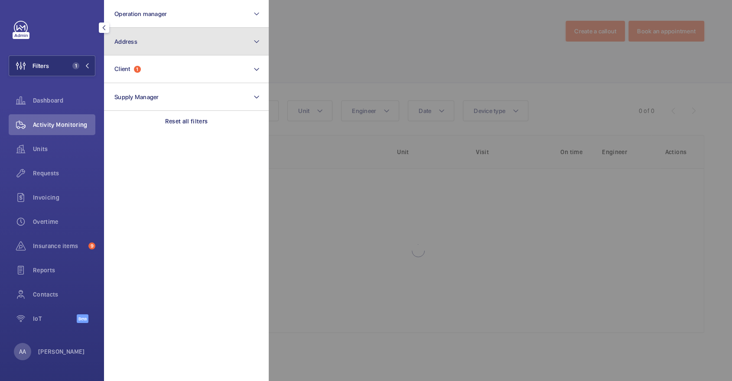
click at [157, 39] on button "Address" at bounding box center [186, 42] width 165 height 28
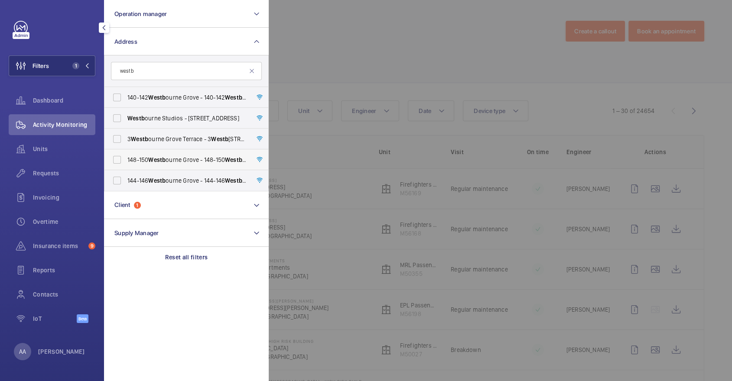
type input "westb"
click at [209, 158] on span "148-150 Westb ourne Grove - 148-150 Westb ourne Grove, LONDON W11 2RR" at bounding box center [186, 160] width 119 height 9
click at [126, 158] on input "148-150 Westb ourne Grove - 148-150 Westb ourne Grove, LONDON W11 2RR" at bounding box center [116, 159] width 17 height 17
checkbox input "true"
click at [209, 180] on span "144-146 Westb ourne Grove - 144-146 Westb ourne Grove, LONDON W11 2RR" at bounding box center [186, 180] width 119 height 9
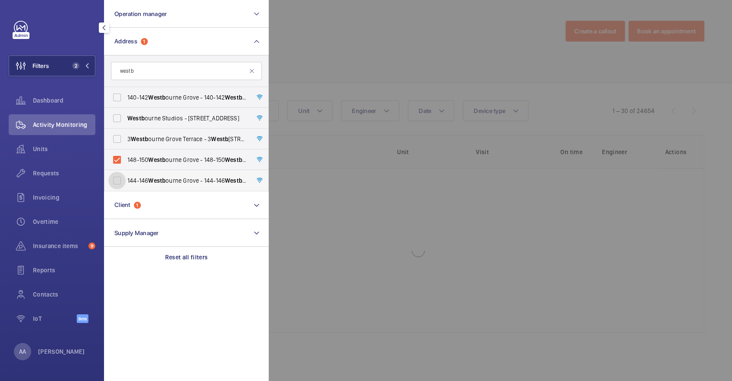
click at [126, 180] on input "144-146 Westb ourne Grove - 144-146 Westb ourne Grove, LONDON W11 2RR" at bounding box center [116, 180] width 17 height 17
checkbox input "true"
click at [189, 97] on span "140-142 Westb ourne Grove - 140-142 Westb ourne Grove, LONDON W11 2RR" at bounding box center [186, 97] width 119 height 9
click at [126, 97] on input "140-142 Westb ourne Grove - 140-142 Westb ourne Grove, LONDON W11 2RR" at bounding box center [116, 97] width 17 height 17
checkbox input "true"
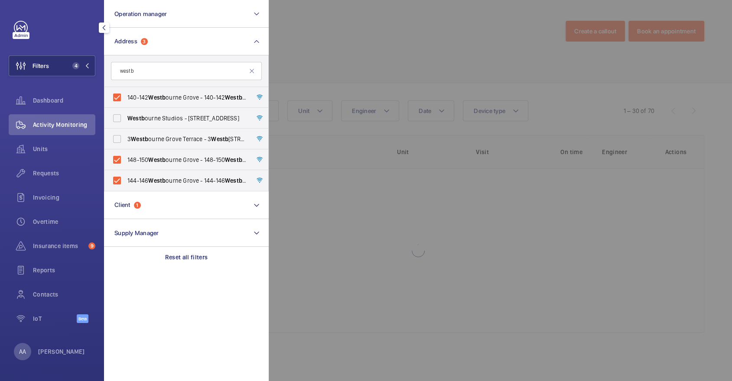
click at [370, 70] on div at bounding box center [635, 190] width 732 height 381
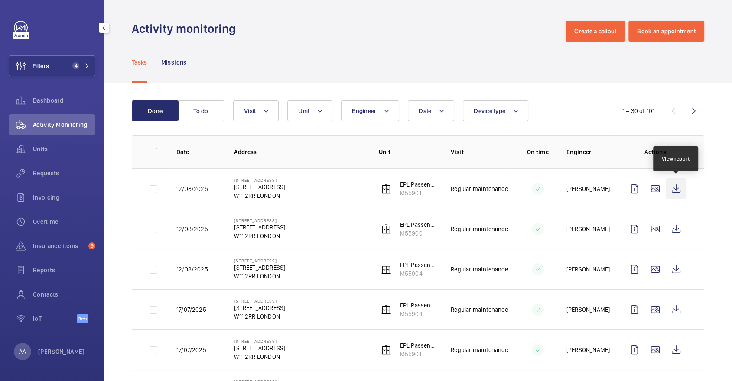
click at [676, 188] on wm-front-icon-button at bounding box center [675, 188] width 21 height 21
click at [45, 146] on span "Units" at bounding box center [64, 149] width 62 height 9
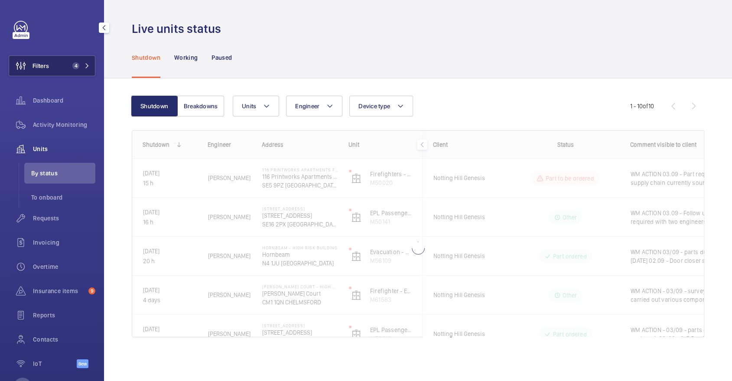
click at [72, 60] on button "Filters 4" at bounding box center [52, 65] width 87 height 21
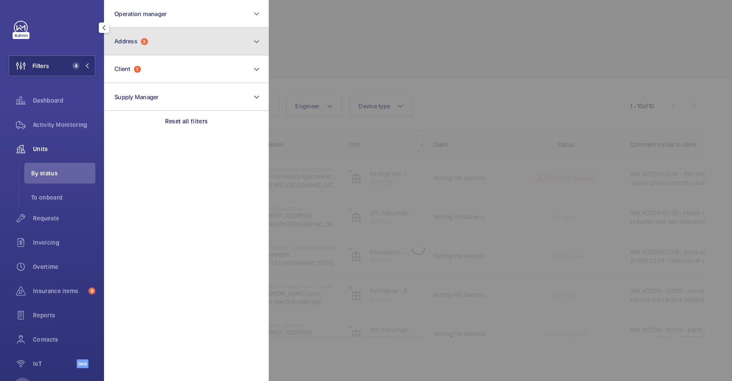
click at [146, 51] on button "Address 3" at bounding box center [186, 42] width 165 height 28
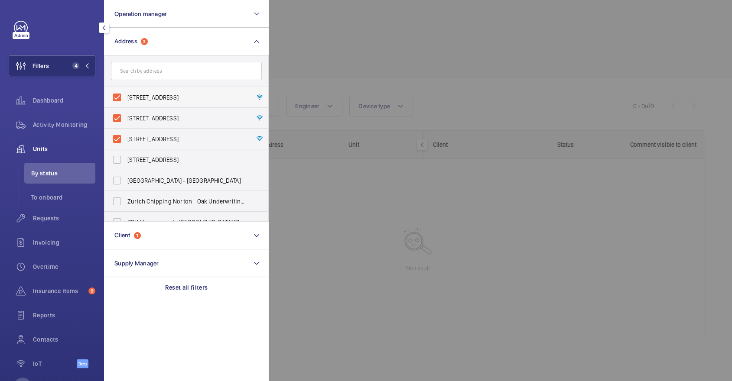
click at [149, 97] on span "140-142 Westbourne Grove - 140-142 Westbourne Grove, LONDON W11 2RR" at bounding box center [186, 97] width 119 height 9
click at [126, 97] on input "140-142 Westbourne Grove - 140-142 Westbourne Grove, LONDON W11 2RR" at bounding box center [116, 97] width 17 height 17
checkbox input "false"
click at [152, 117] on span "148-150 Westbourne Grove - 148-150 Westbourne Grove, LONDON W11 2RR" at bounding box center [186, 118] width 119 height 9
click at [126, 117] on input "148-150 Westbourne Grove - 148-150 Westbourne Grove, LONDON W11 2RR" at bounding box center [116, 118] width 17 height 17
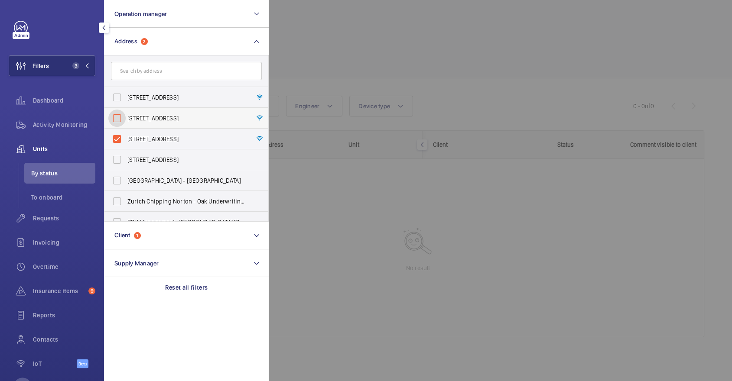
checkbox input "false"
click at [154, 143] on label "144-146 Westbourne Grove - 144-146 Westbourne Grove, LONDON W11 2RR" at bounding box center [179, 139] width 151 height 21
click at [126, 143] on input "144-146 Westbourne Grove - 144-146 Westbourne Grove, LONDON W11 2RR" at bounding box center [116, 138] width 17 height 17
checkbox input "false"
click at [370, 53] on div at bounding box center [635, 190] width 732 height 381
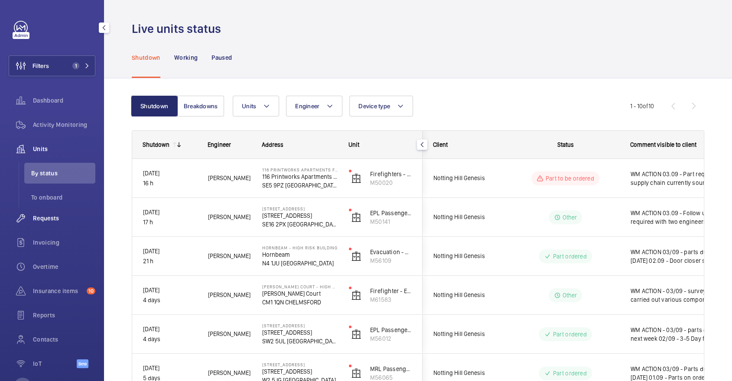
click at [66, 210] on div "Requests" at bounding box center [52, 218] width 87 height 21
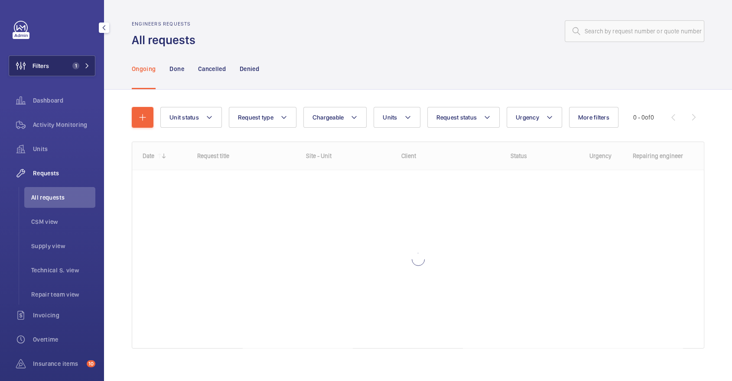
click at [80, 65] on span "1" at bounding box center [79, 65] width 21 height 7
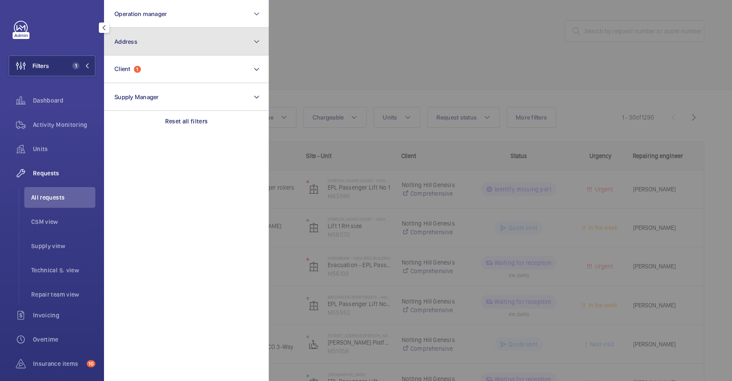
click at [195, 49] on button "Address" at bounding box center [186, 42] width 165 height 28
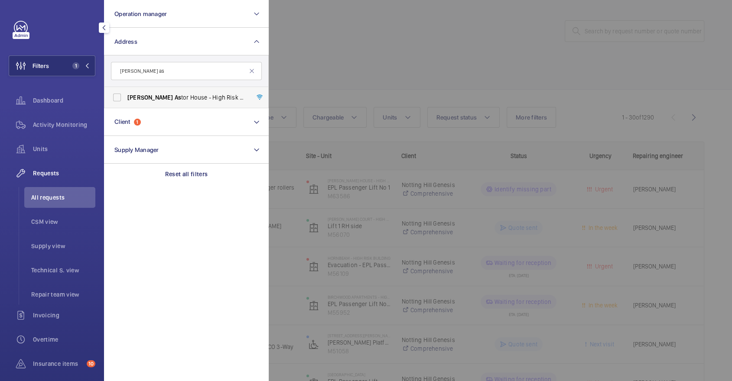
type input "[PERSON_NAME] as"
click at [178, 103] on label "[PERSON_NAME] As tor House - High Risk Building - [PERSON_NAME][GEOGRAPHIC_DATA]" at bounding box center [179, 97] width 151 height 21
click at [126, 103] on input "[PERSON_NAME] As tor House - High Risk Building - [PERSON_NAME][GEOGRAPHIC_DATA]" at bounding box center [116, 97] width 17 height 17
checkbox input "true"
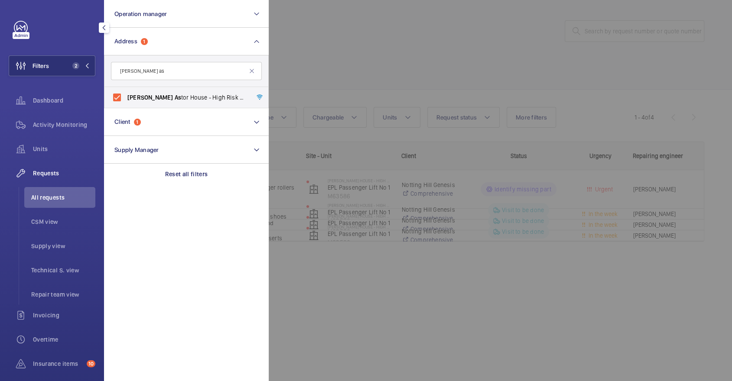
click at [421, 66] on div at bounding box center [635, 190] width 732 height 381
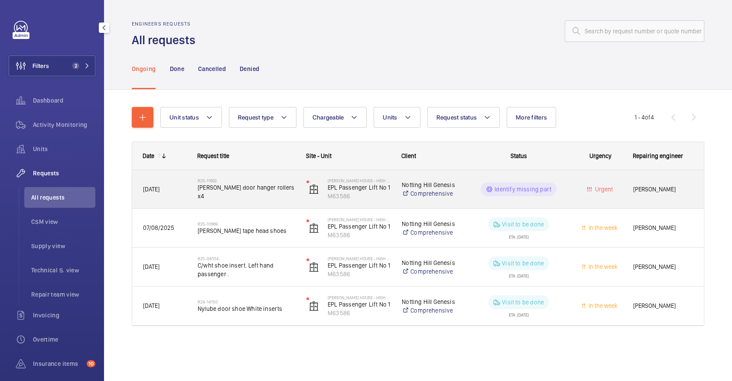
click at [267, 187] on span "[PERSON_NAME] door hanger rollers x4" at bounding box center [246, 191] width 97 height 17
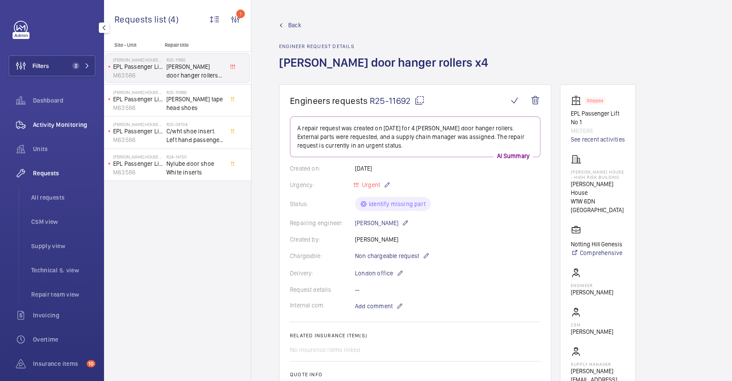
click at [66, 131] on div "Activity Monitoring" at bounding box center [52, 124] width 87 height 21
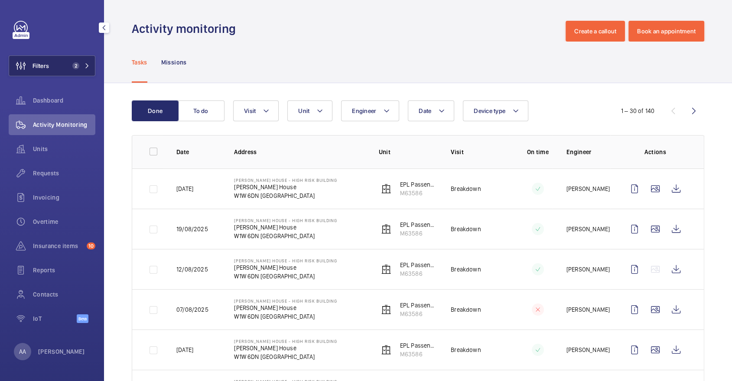
click at [71, 66] on span "2" at bounding box center [74, 65] width 10 height 7
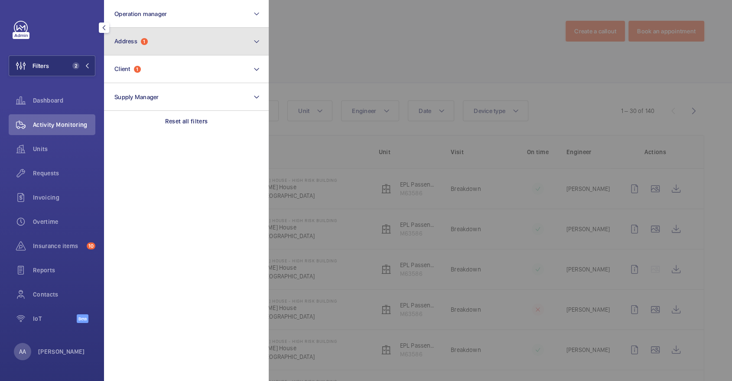
click at [158, 43] on button "Address 1" at bounding box center [186, 42] width 165 height 28
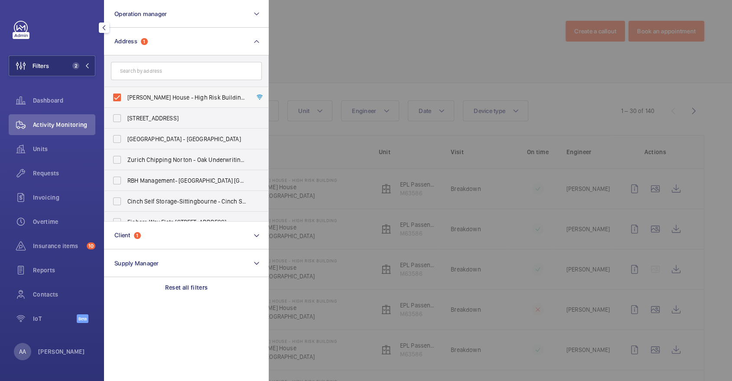
click at [159, 97] on span "[PERSON_NAME] House - High Risk Building - [PERSON_NAME][GEOGRAPHIC_DATA]" at bounding box center [186, 97] width 119 height 9
click at [126, 97] on input "[PERSON_NAME] House - High Risk Building - [PERSON_NAME][GEOGRAPHIC_DATA]" at bounding box center [116, 97] width 17 height 17
checkbox input "false"
click at [150, 67] on input "text" at bounding box center [186, 71] width 151 height 18
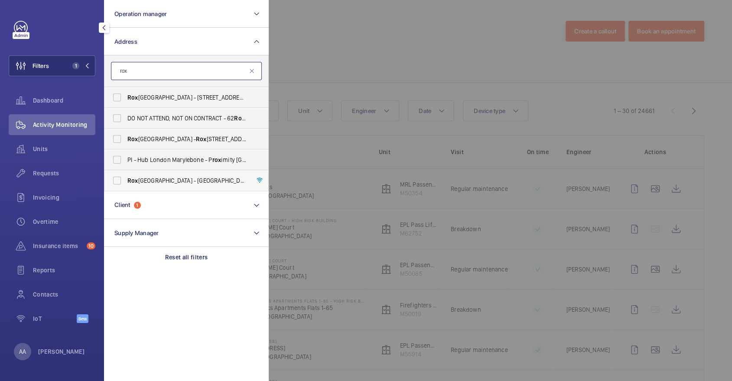
type input "rox"
click at [198, 183] on span "[GEOGRAPHIC_DATA] - High [STREET_ADDRESS]" at bounding box center [186, 180] width 119 height 9
click at [126, 183] on input "[GEOGRAPHIC_DATA] - High [STREET_ADDRESS]" at bounding box center [116, 180] width 17 height 17
checkbox input "true"
click at [376, 45] on div at bounding box center [635, 190] width 732 height 381
